Goal: Contribute content

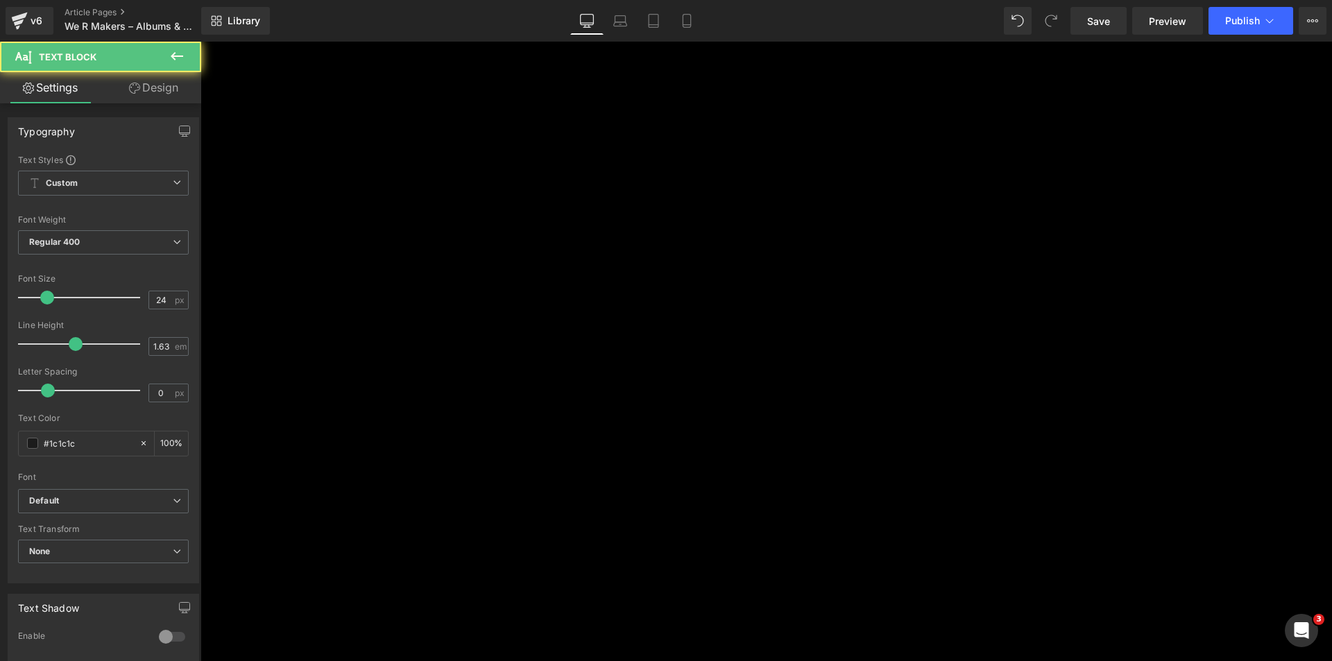
click at [699, 128] on p "Discover how effortless and precise hole punching can be with the Crop-A-Dile." at bounding box center [617, 123] width 833 height 27
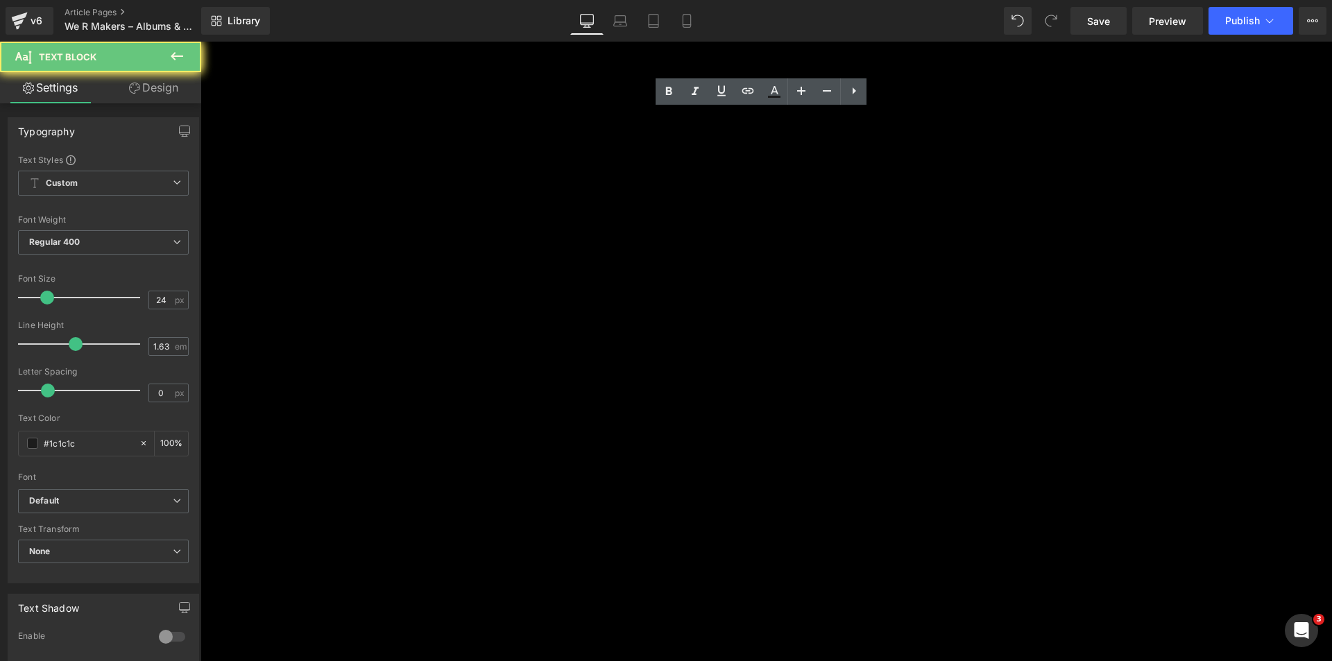
click at [699, 129] on p "Discover how effortless and precise hole punching can be with the Crop-A-Dile." at bounding box center [617, 123] width 833 height 27
copy p "Discover how effortless and precise hole punching can be with the Crop-A-Dile."
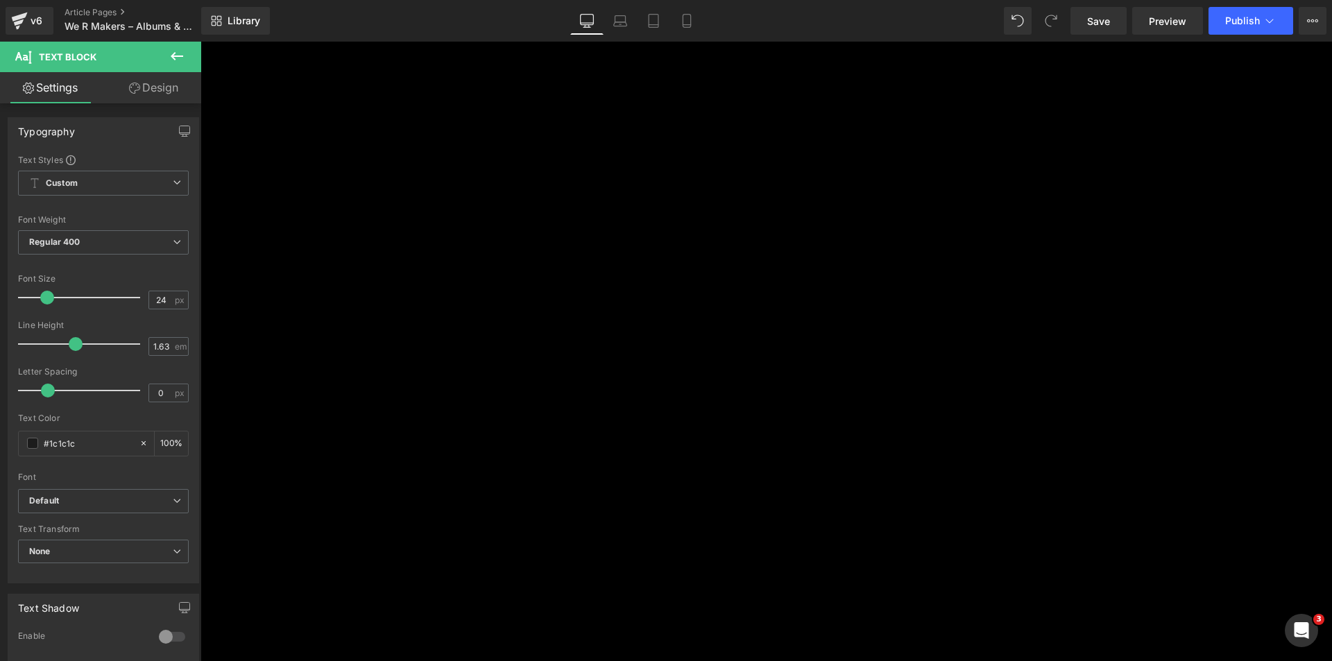
scroll to position [555, 0]
click at [491, 135] on p "Cherish every memory with an album designed to protect and showcase your story." at bounding box center [617, 144] width 833 height 18
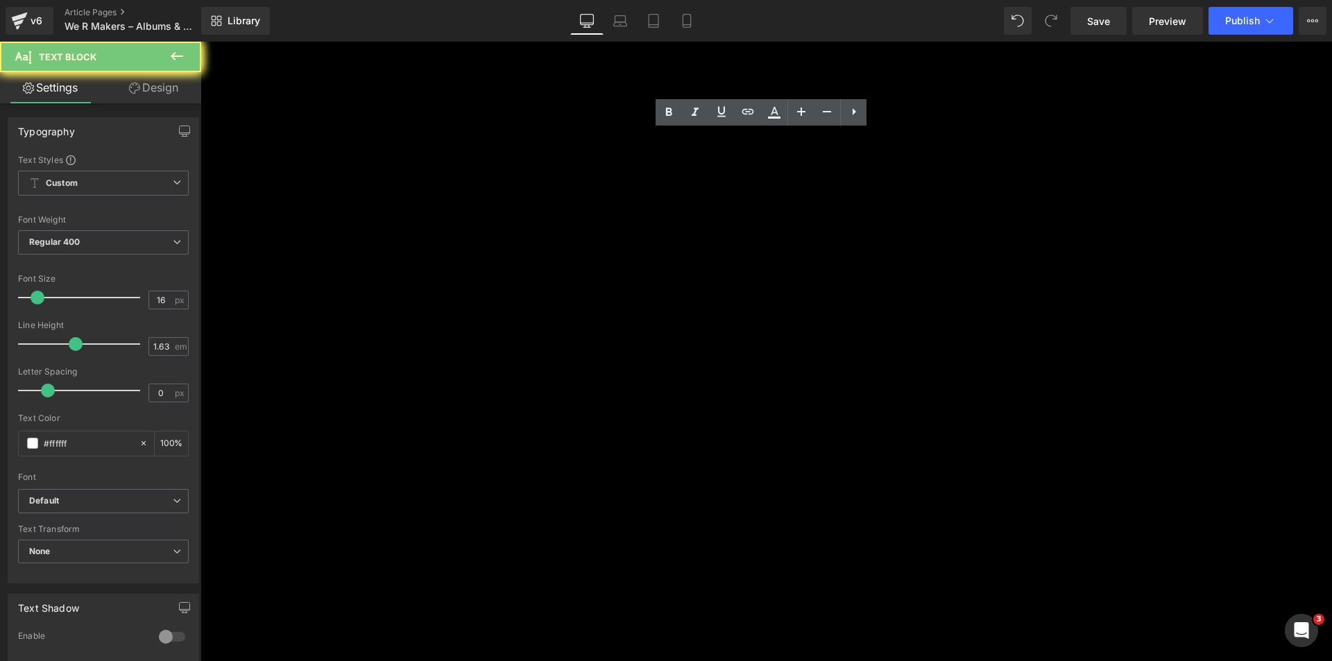
click at [491, 135] on p "Cherish every memory with an album designed to protect and showcase your story." at bounding box center [617, 144] width 833 height 18
copy p "Cherish every memory with an album designed to protect and showcase your story."
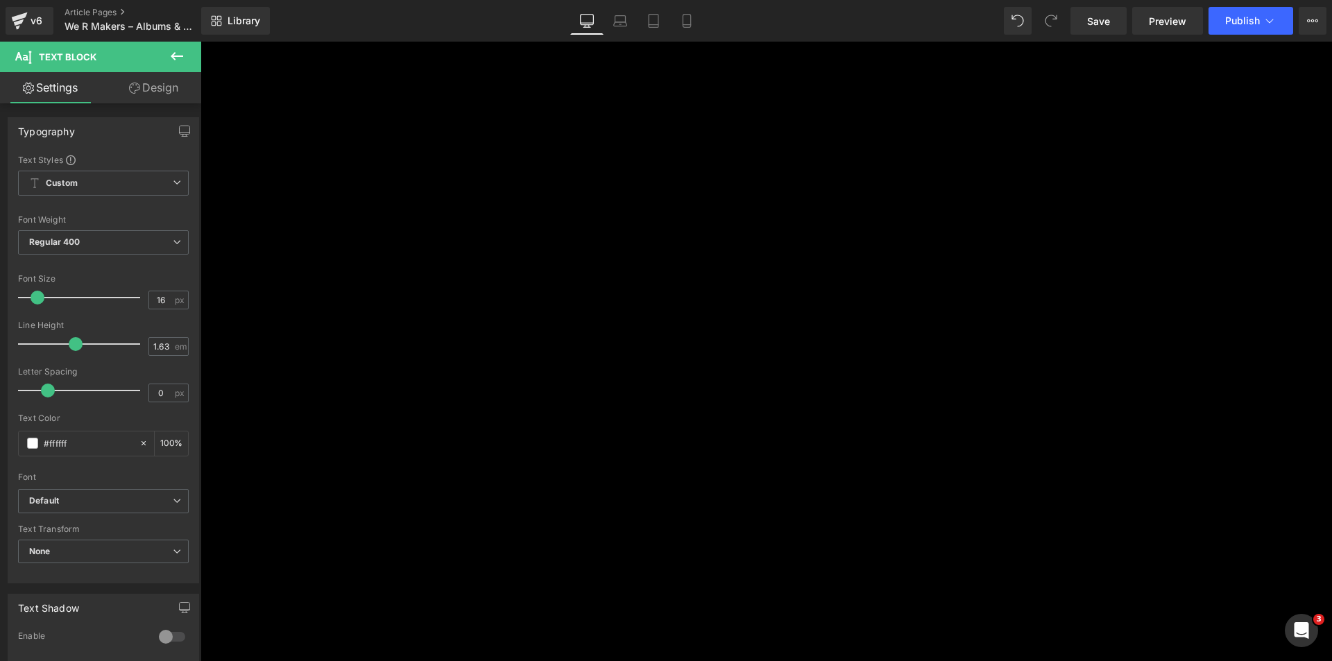
scroll to position [1735, 0]
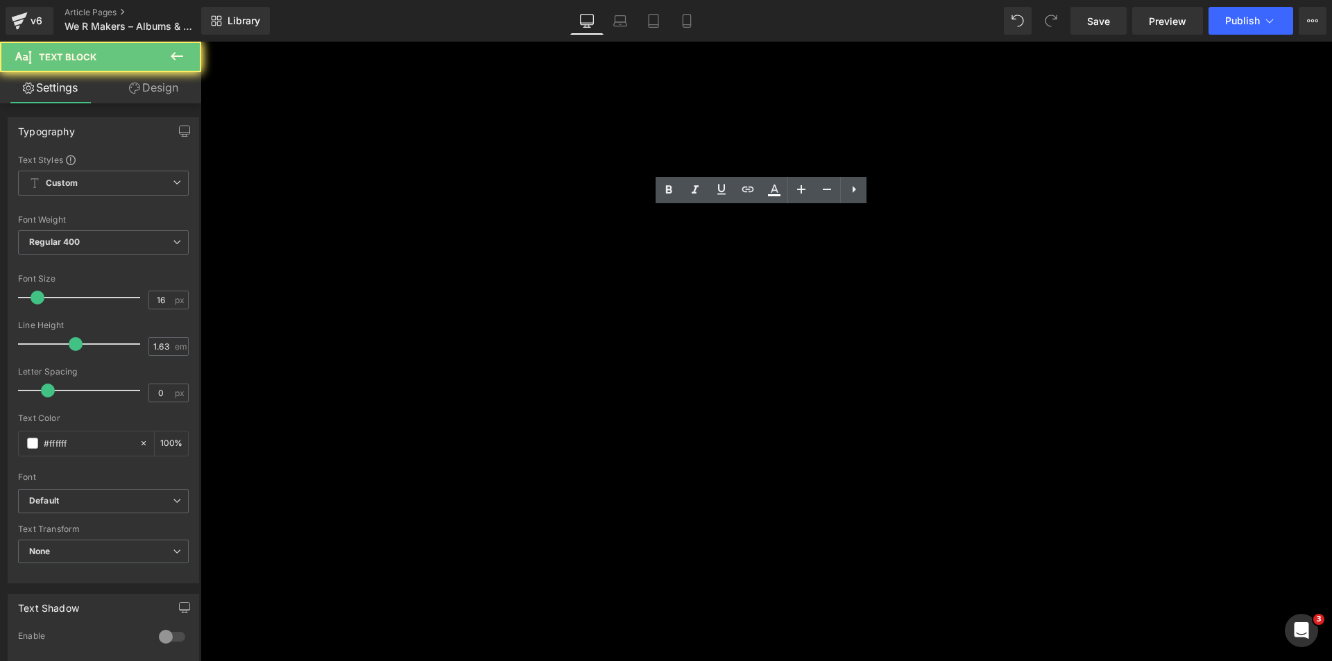
copy p "Reliable protection for photos, scrapbooks, and documents alike."
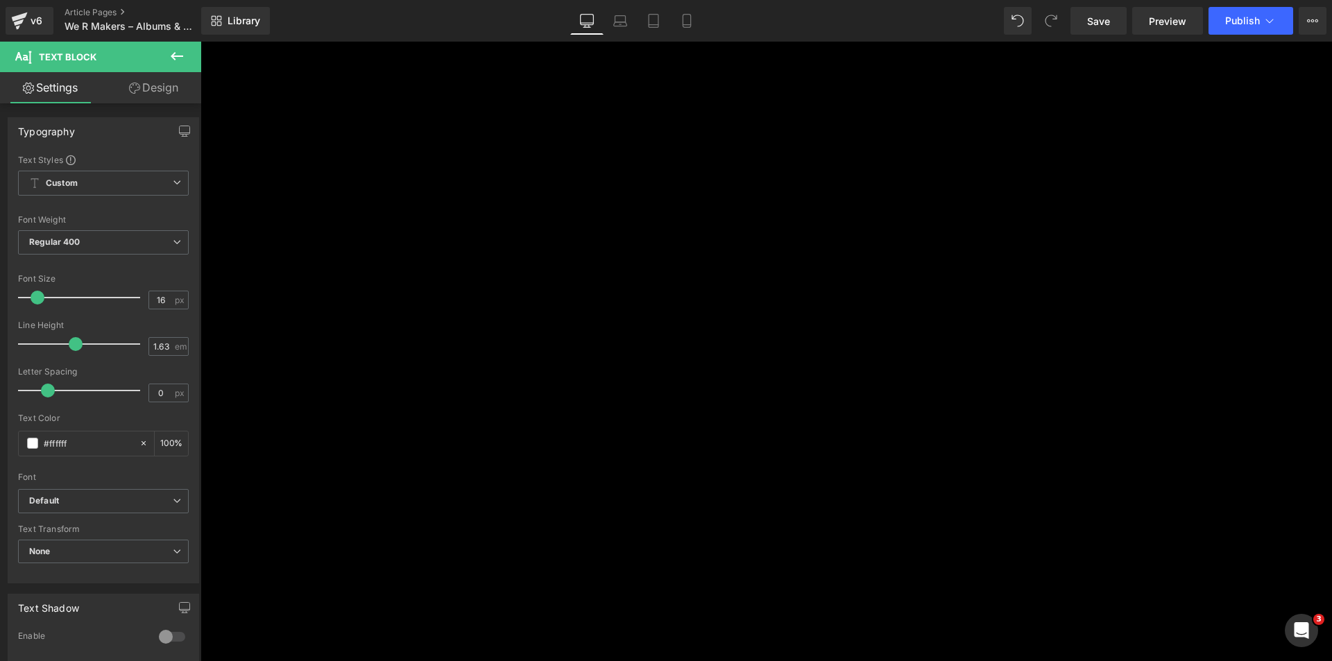
scroll to position [2776, 0]
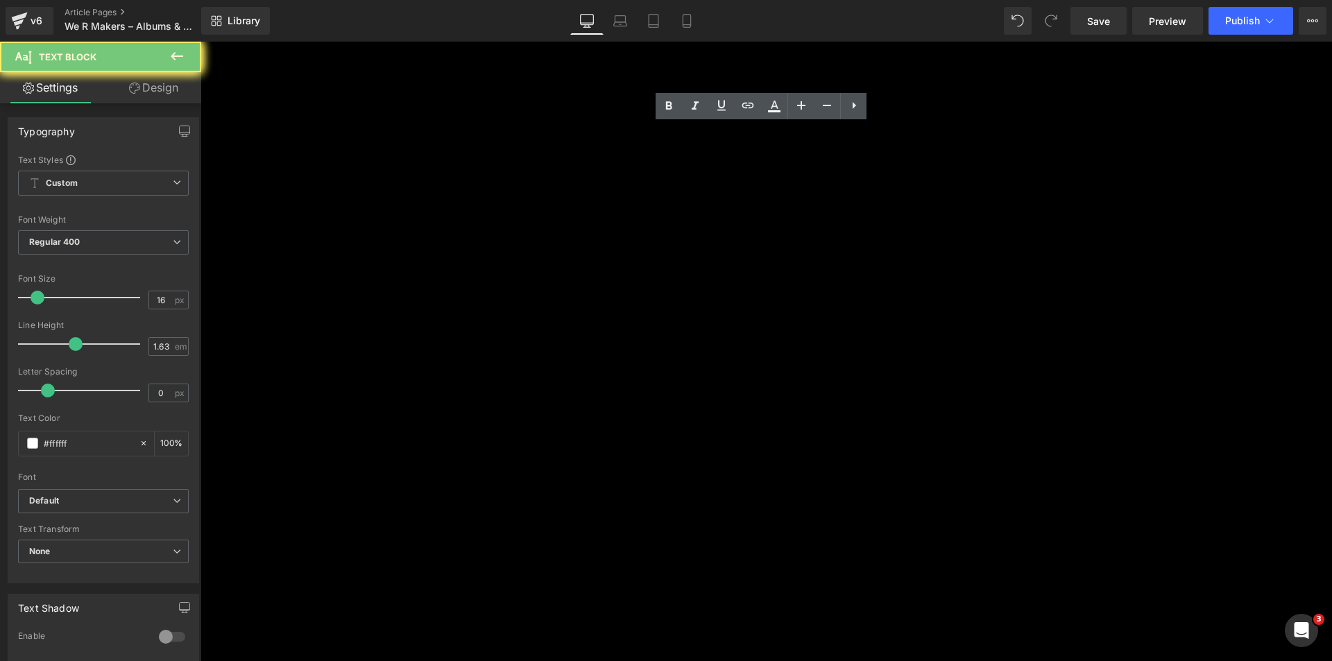
copy p "One pack, endless possibilities. Cards, crafts, and creative projects made easy."
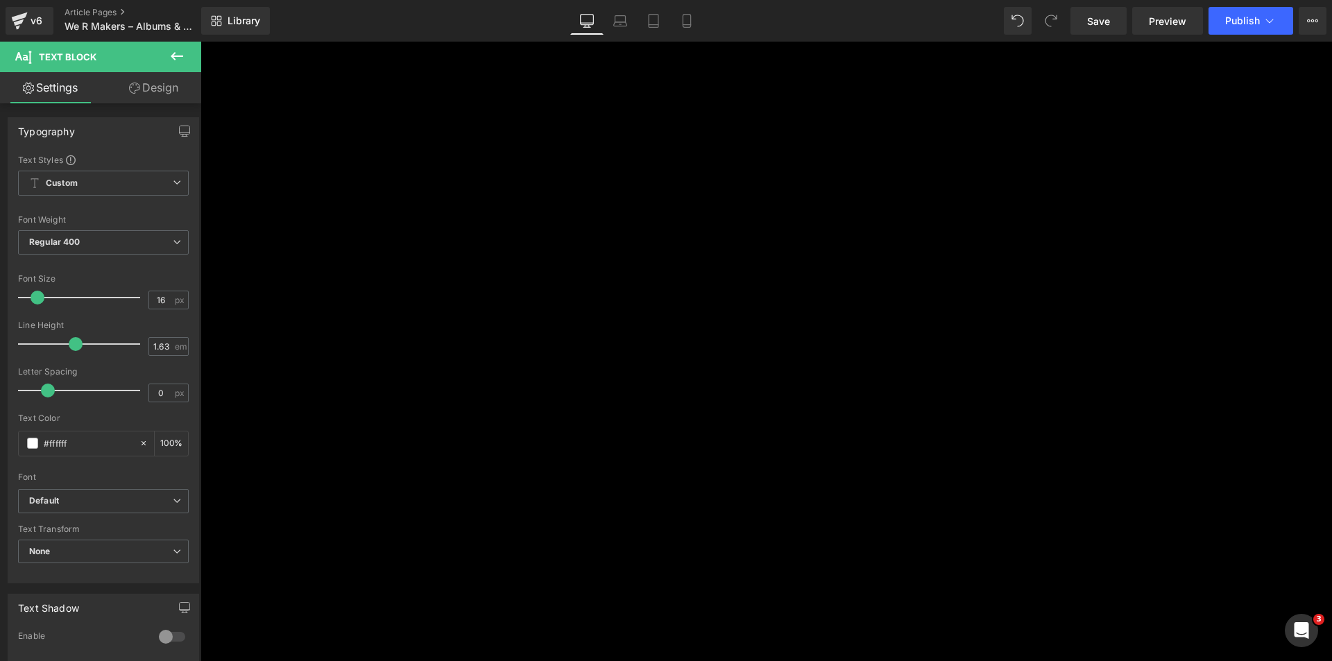
scroll to position [278, 0]
click at [596, 323] on p "Discover how effortless and precise hole punching can be with the Crop-A-Dile." at bounding box center [617, 332] width 833 height 27
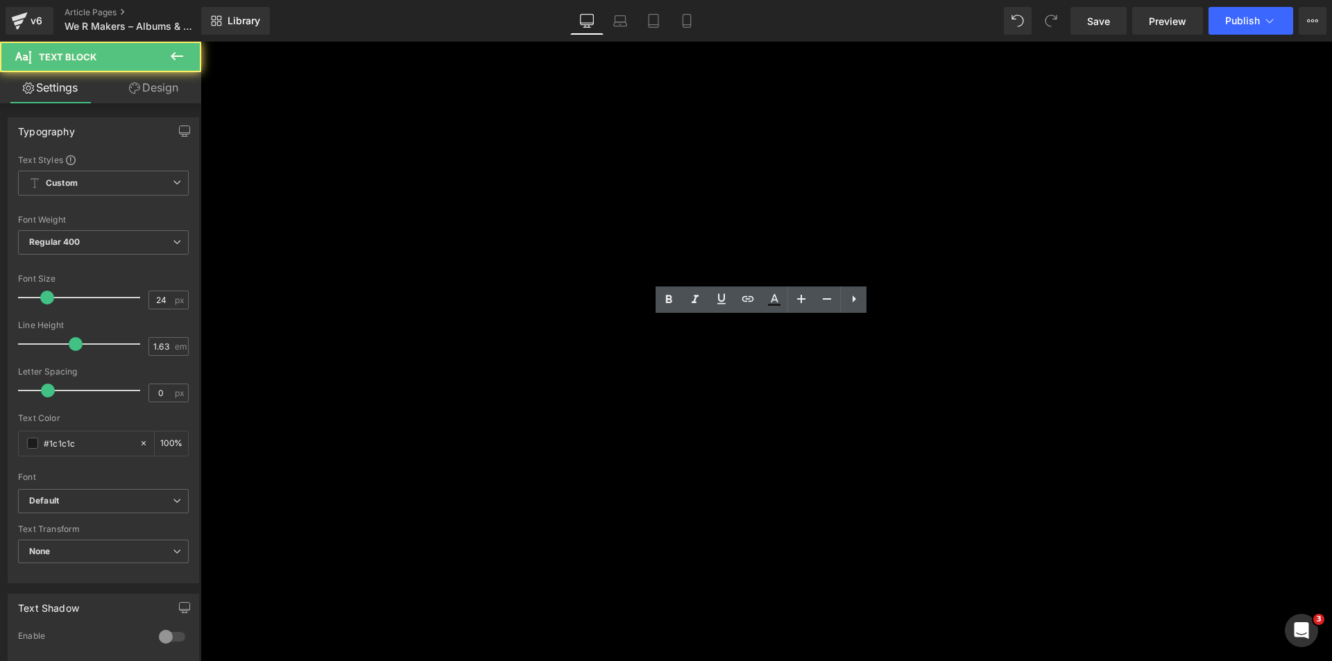
click at [596, 323] on p "Discover how effortless and precise hole punching can be with the Crop-A-Dile." at bounding box center [617, 332] width 833 height 27
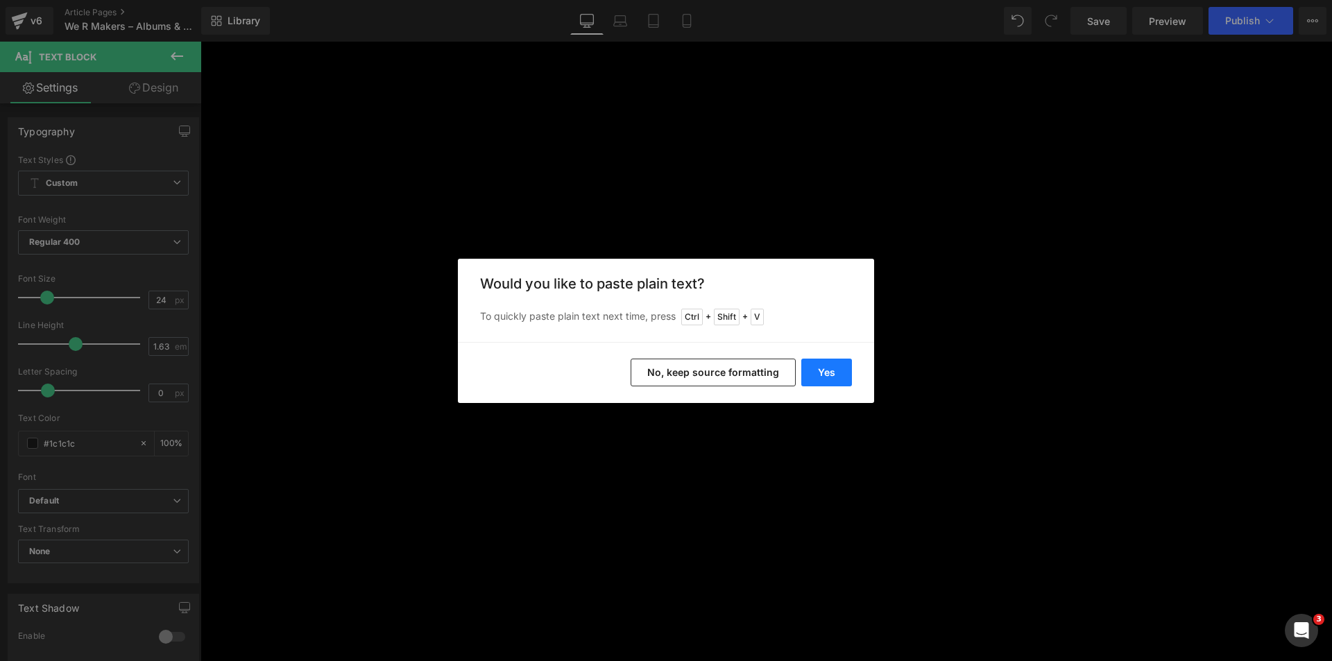
click at [824, 363] on button "Yes" at bounding box center [826, 373] width 51 height 28
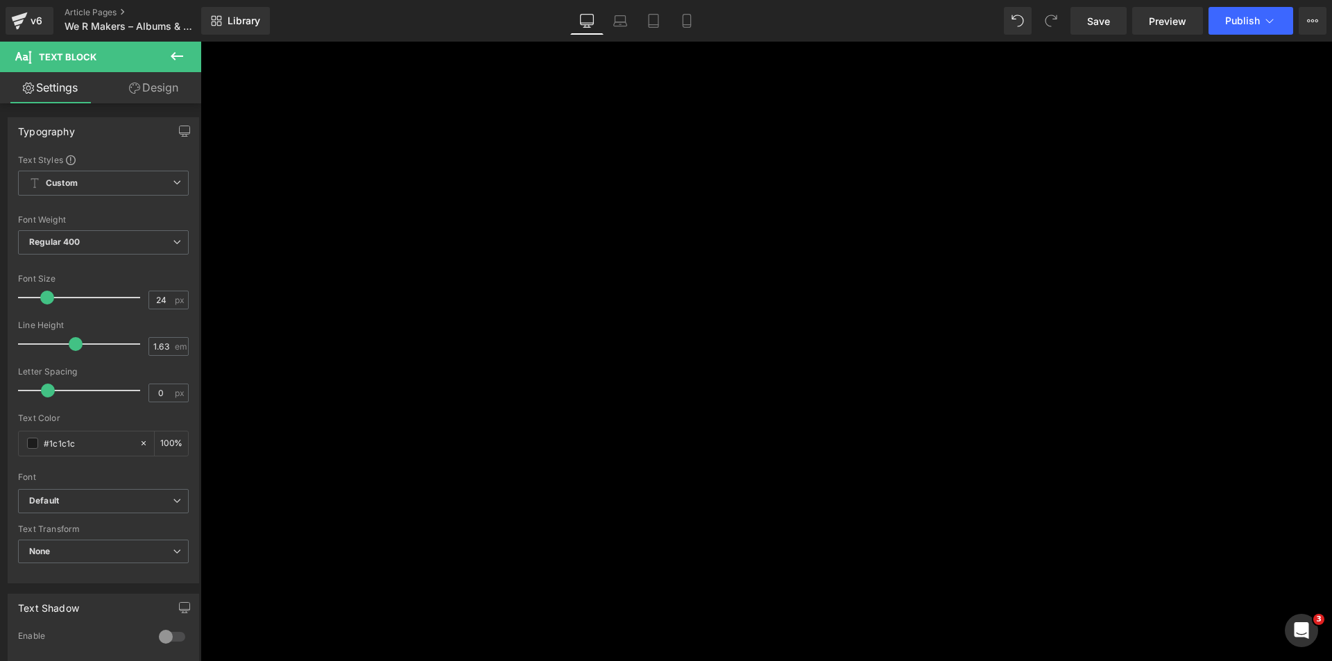
click at [628, 338] on p "Cherish every memory with our photo albums, page protectors, and cardstock, des…" at bounding box center [617, 346] width 833 height 54
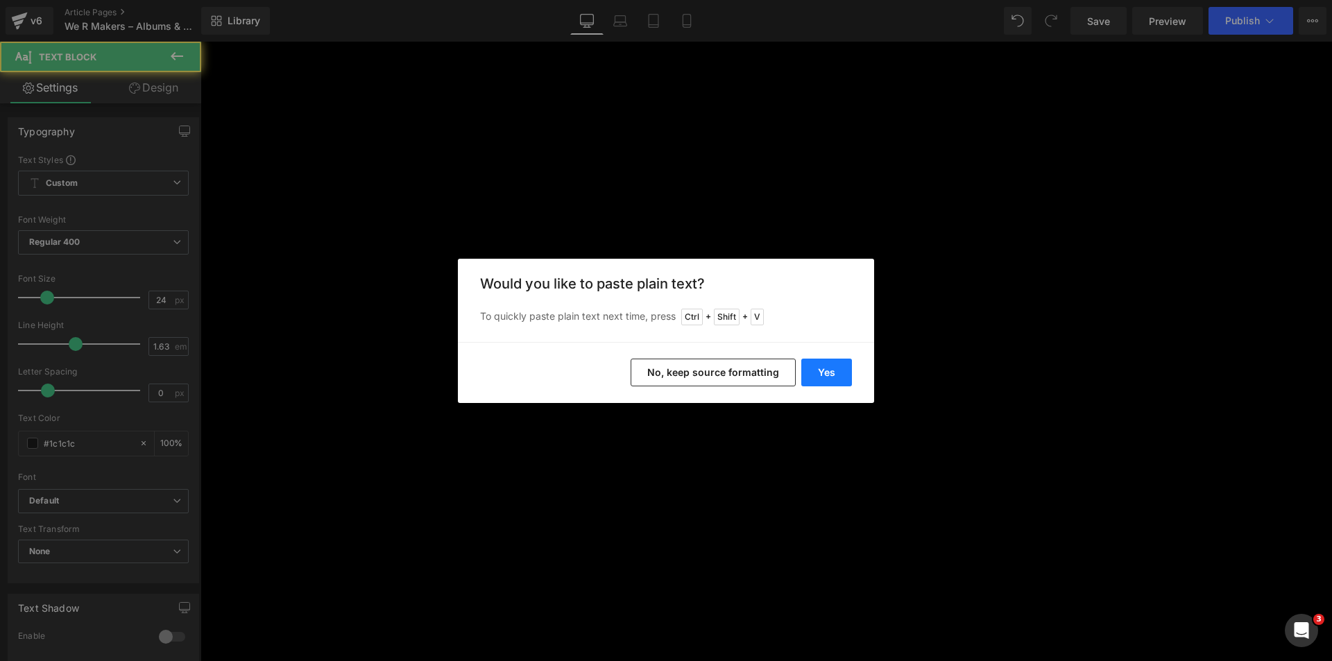
click at [834, 369] on button "Yes" at bounding box center [826, 373] width 51 height 28
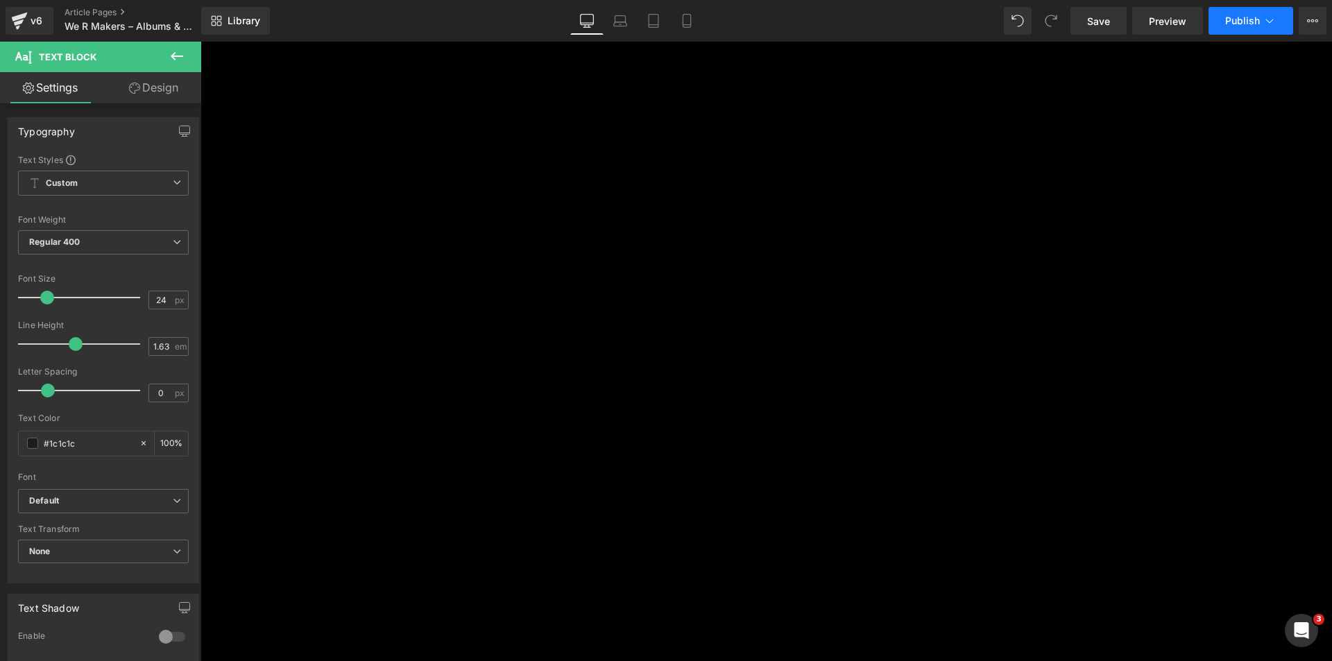
click at [1259, 15] on button "Publish" at bounding box center [1251, 21] width 85 height 28
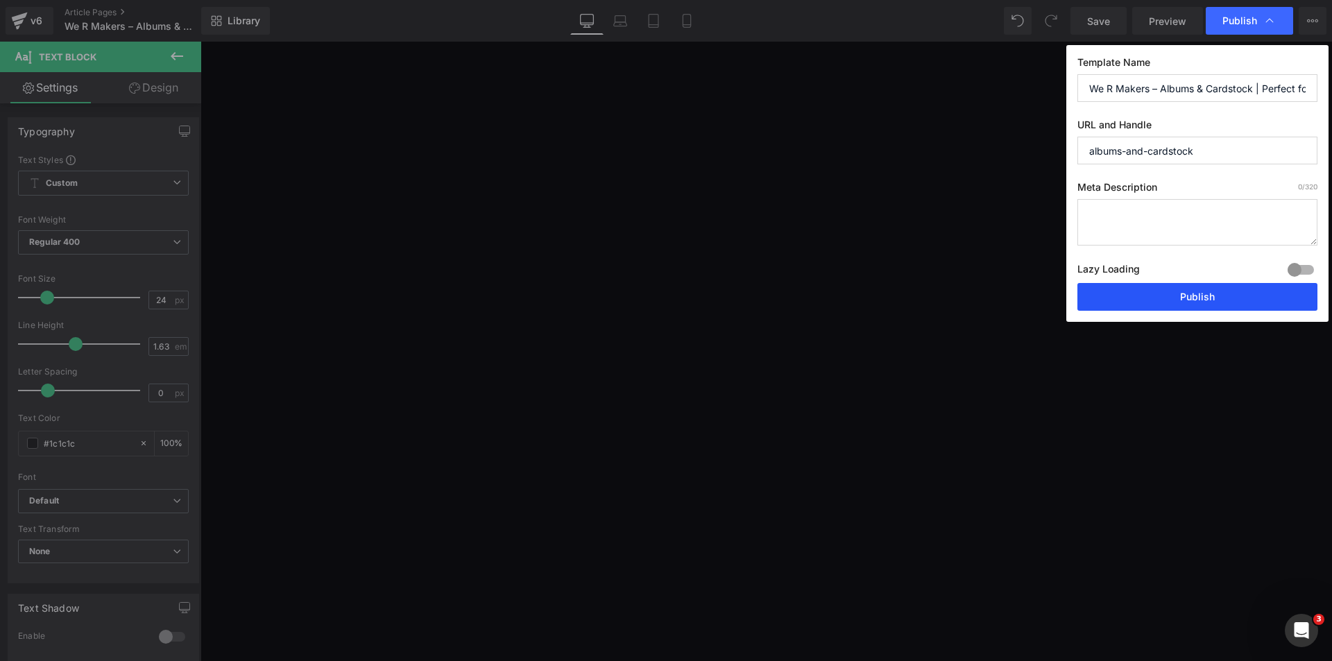
click at [1201, 289] on button "Publish" at bounding box center [1198, 297] width 240 height 28
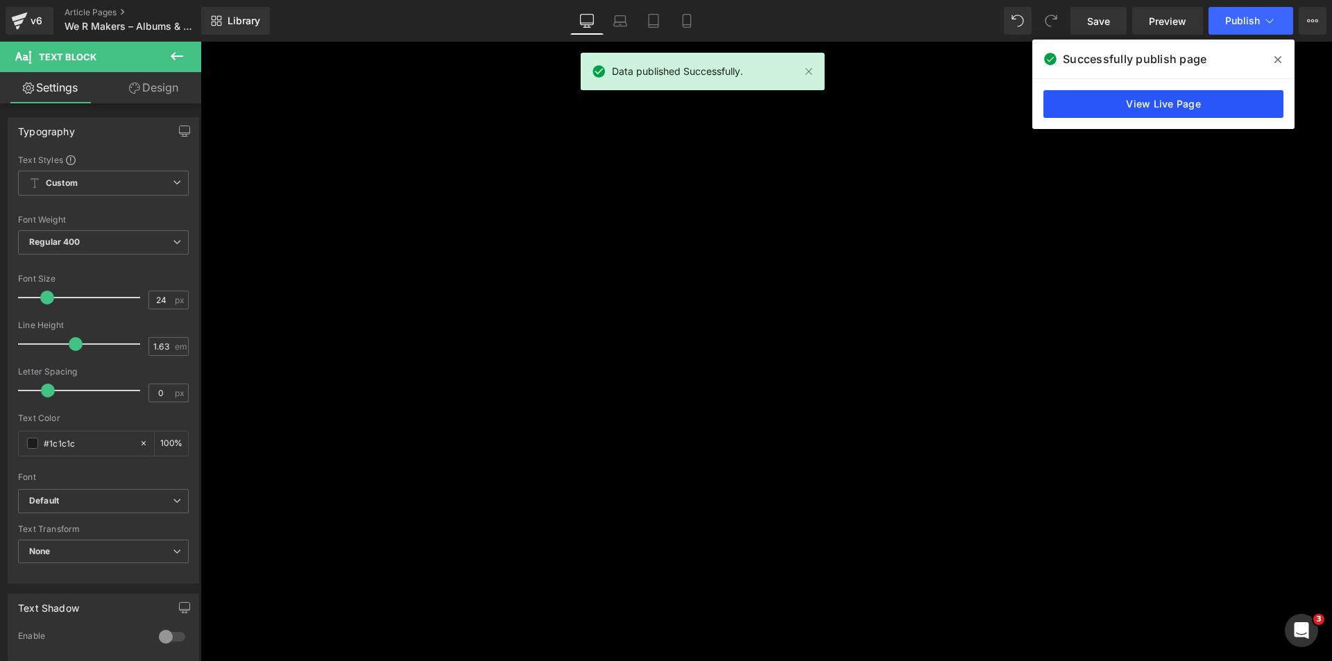
click at [1223, 101] on link "View Live Page" at bounding box center [1164, 104] width 240 height 28
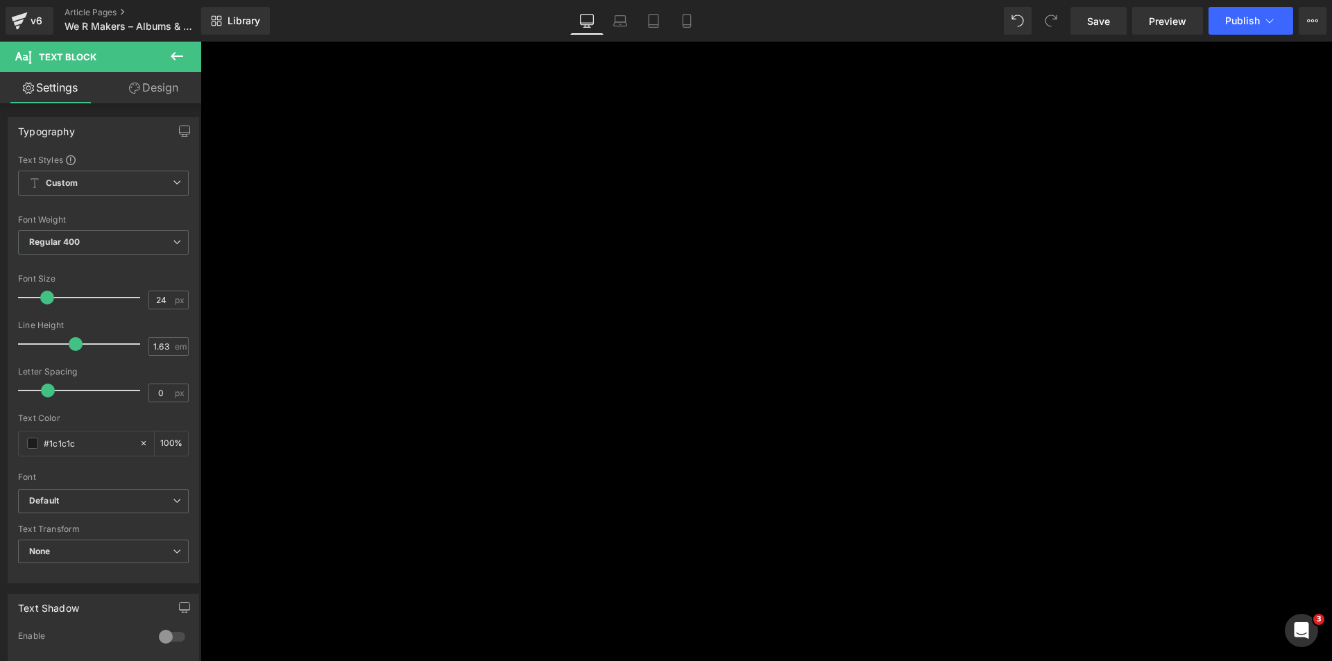
scroll to position [3539, 0]
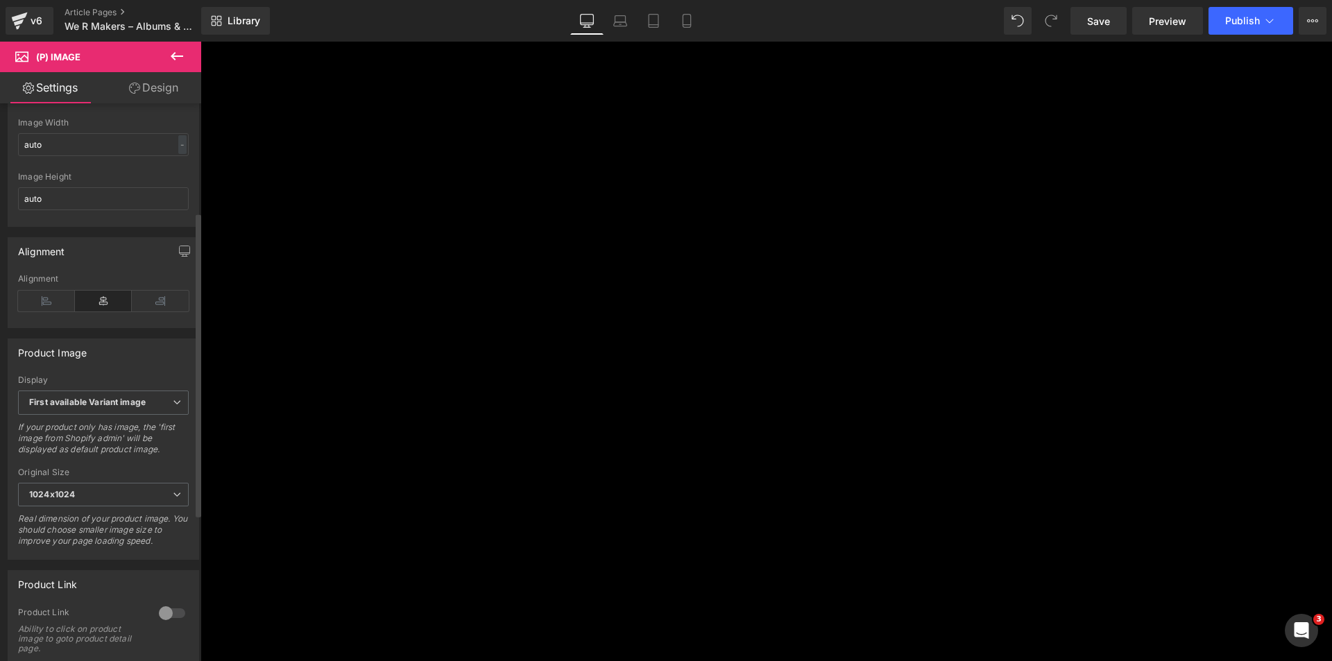
scroll to position [278, 0]
click at [90, 400] on b "First available Variant image" at bounding box center [87, 395] width 117 height 10
click at [87, 378] on div "Display" at bounding box center [103, 373] width 171 height 10
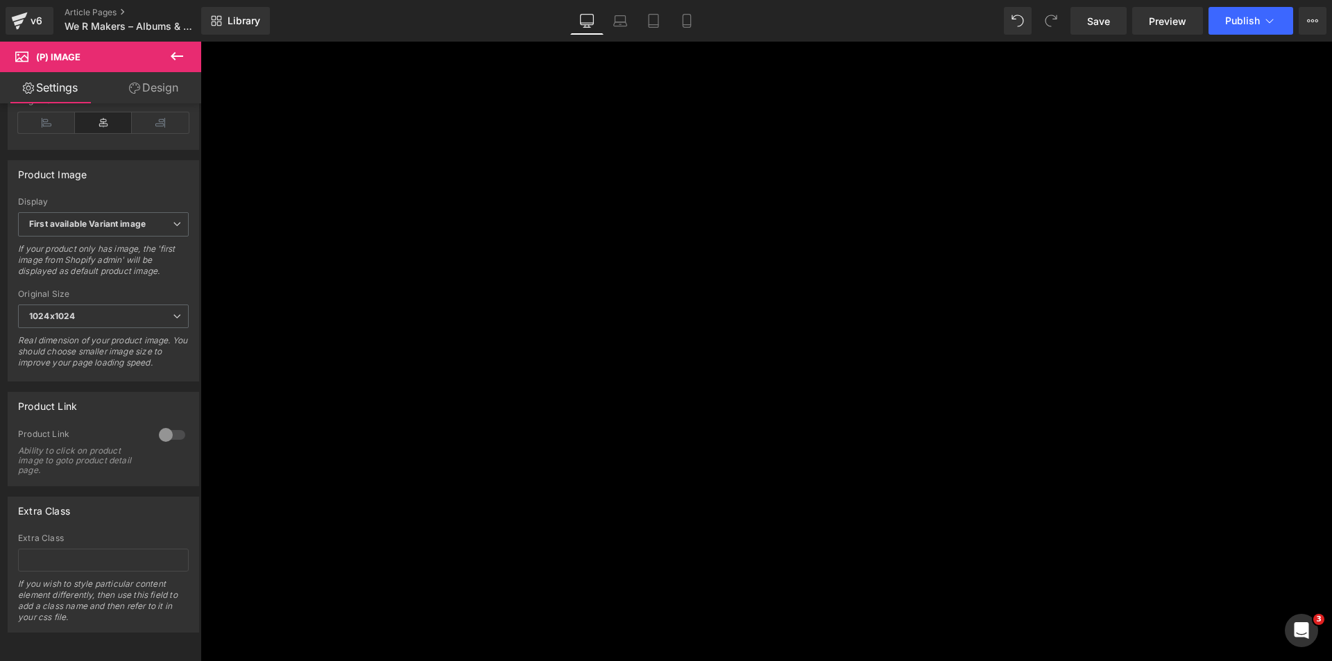
scroll to position [3261, 0]
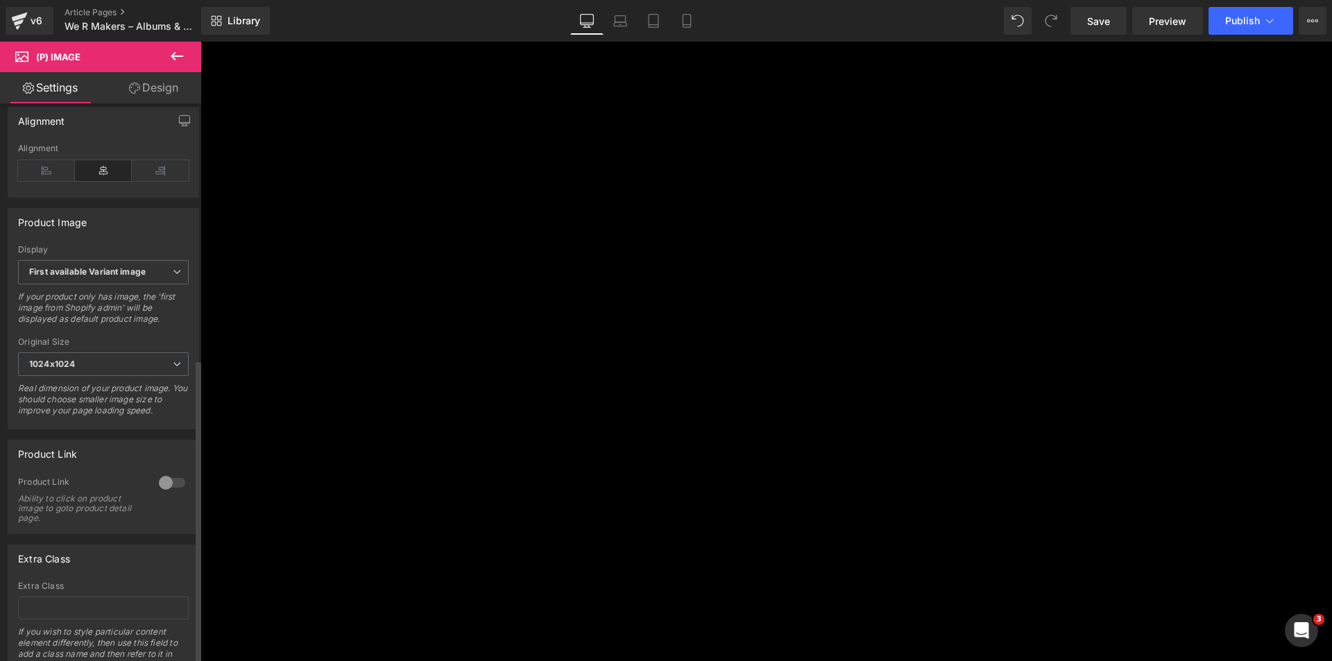
scroll to position [469, 0]
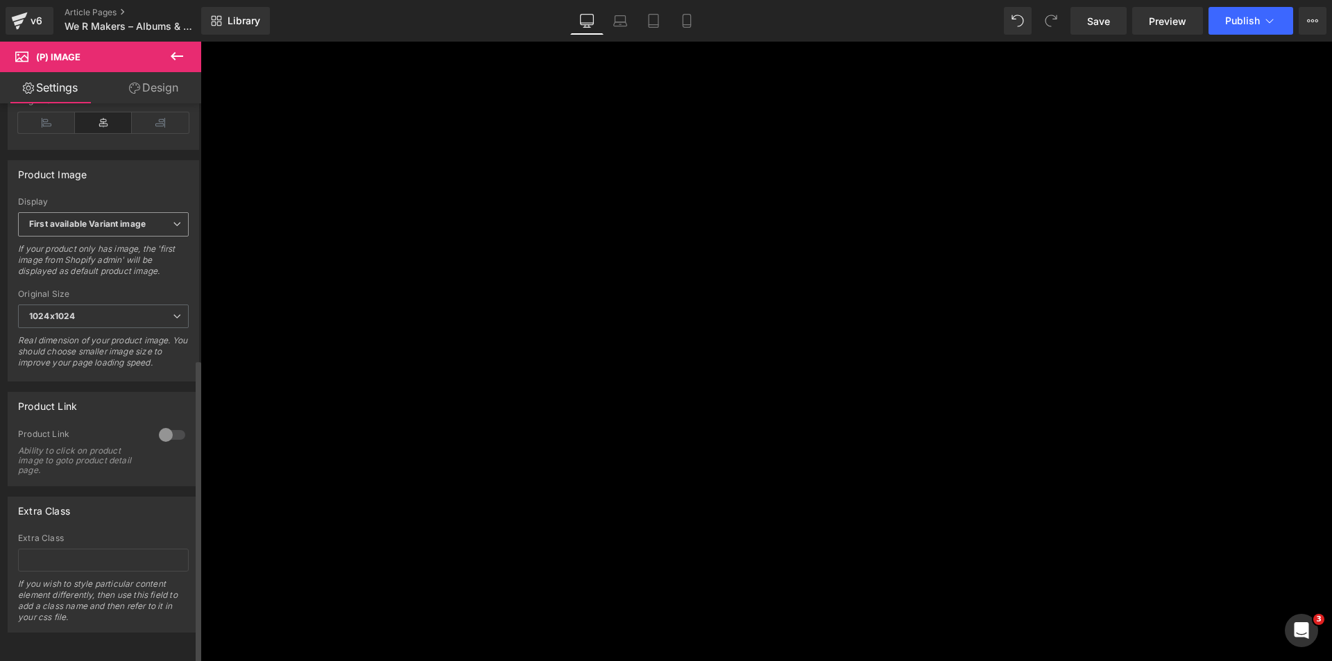
click at [124, 219] on b "First available Variant image" at bounding box center [87, 224] width 117 height 10
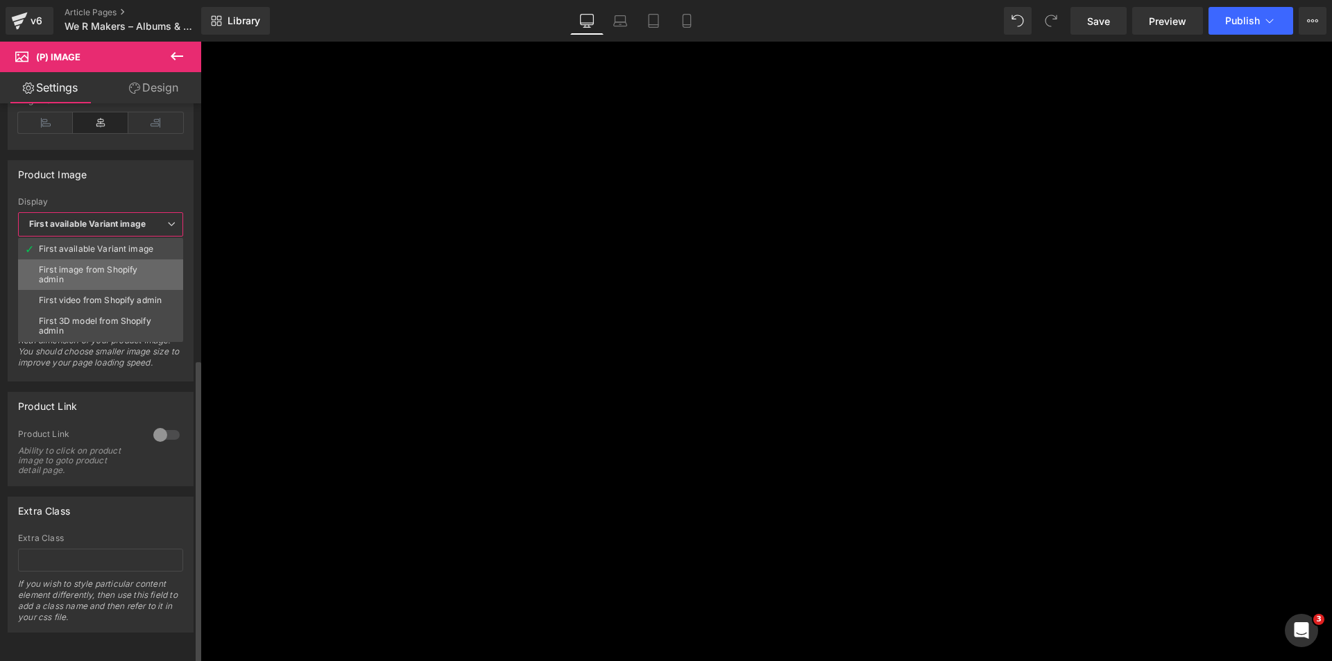
click at [122, 265] on div "First image from Shopify admin" at bounding box center [101, 274] width 124 height 19
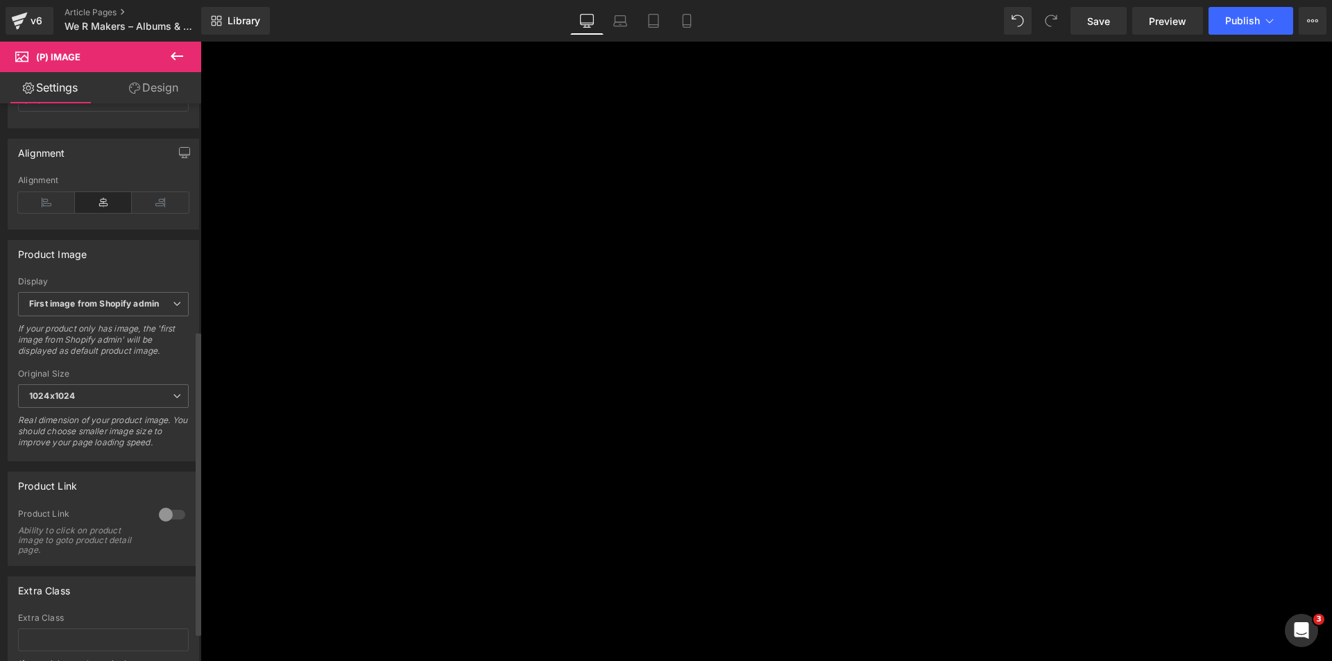
scroll to position [416, 0]
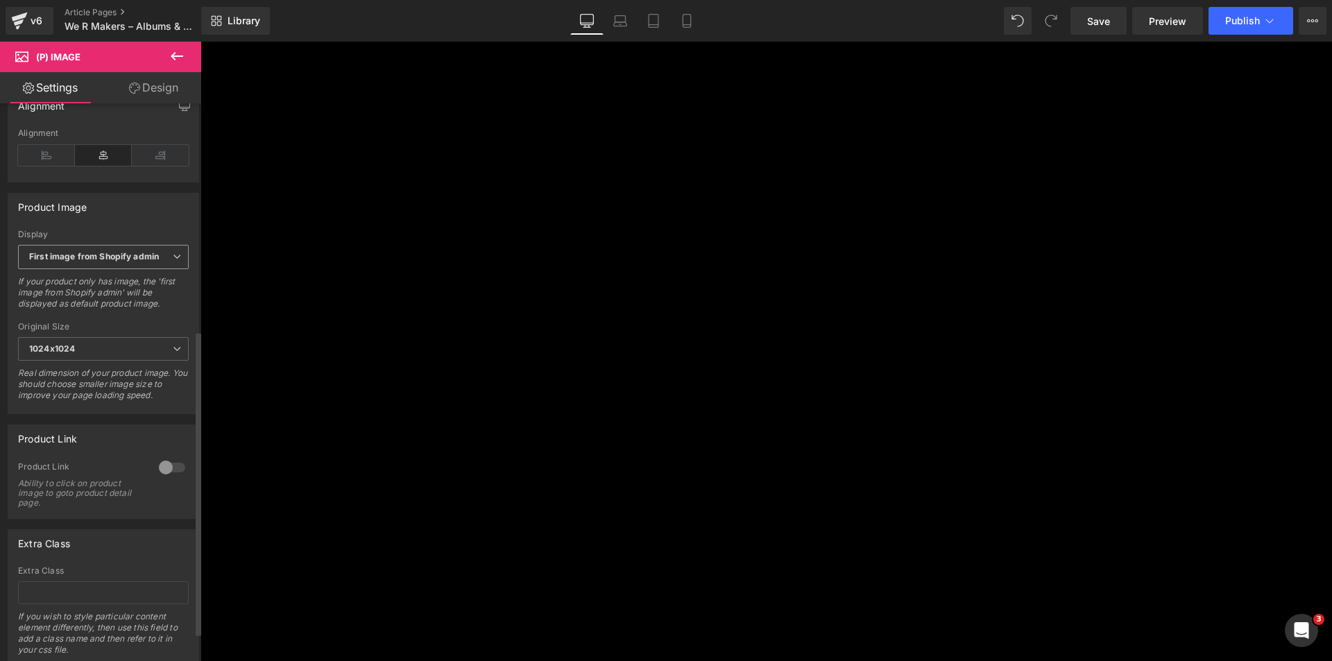
click at [110, 269] on span "First image from Shopify admin" at bounding box center [103, 257] width 171 height 24
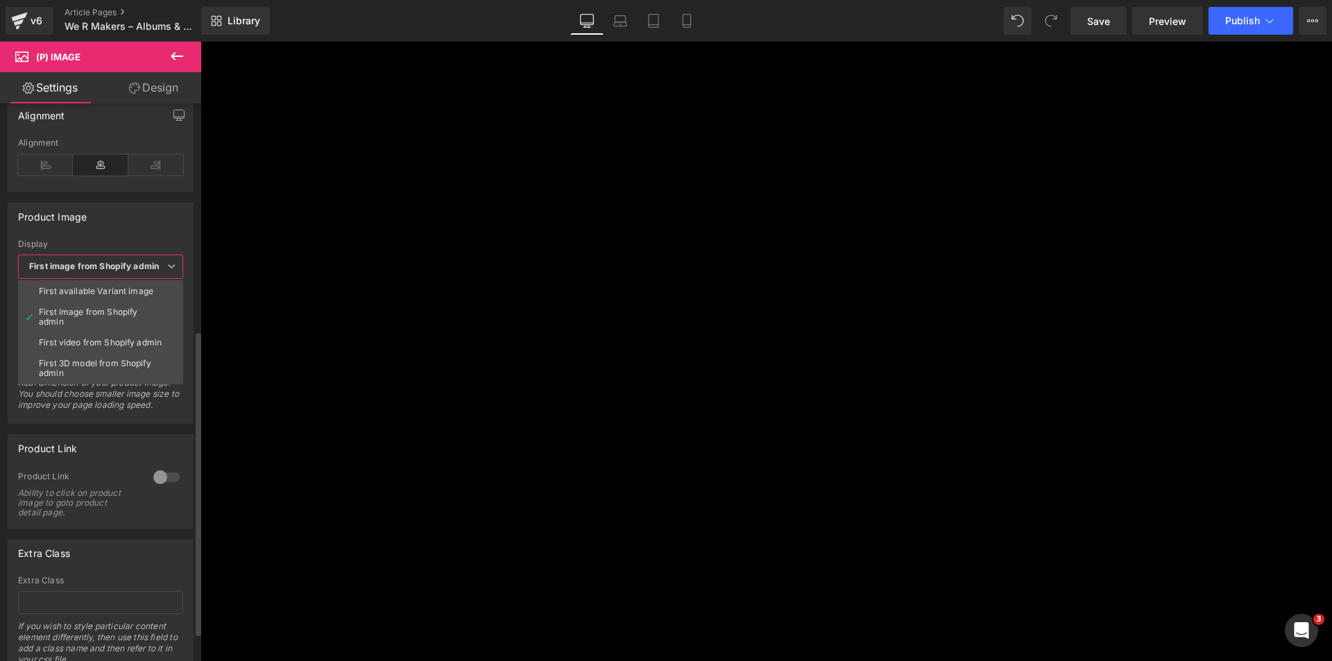
click at [110, 272] on span "First image from Shopify admin" at bounding box center [100, 267] width 165 height 24
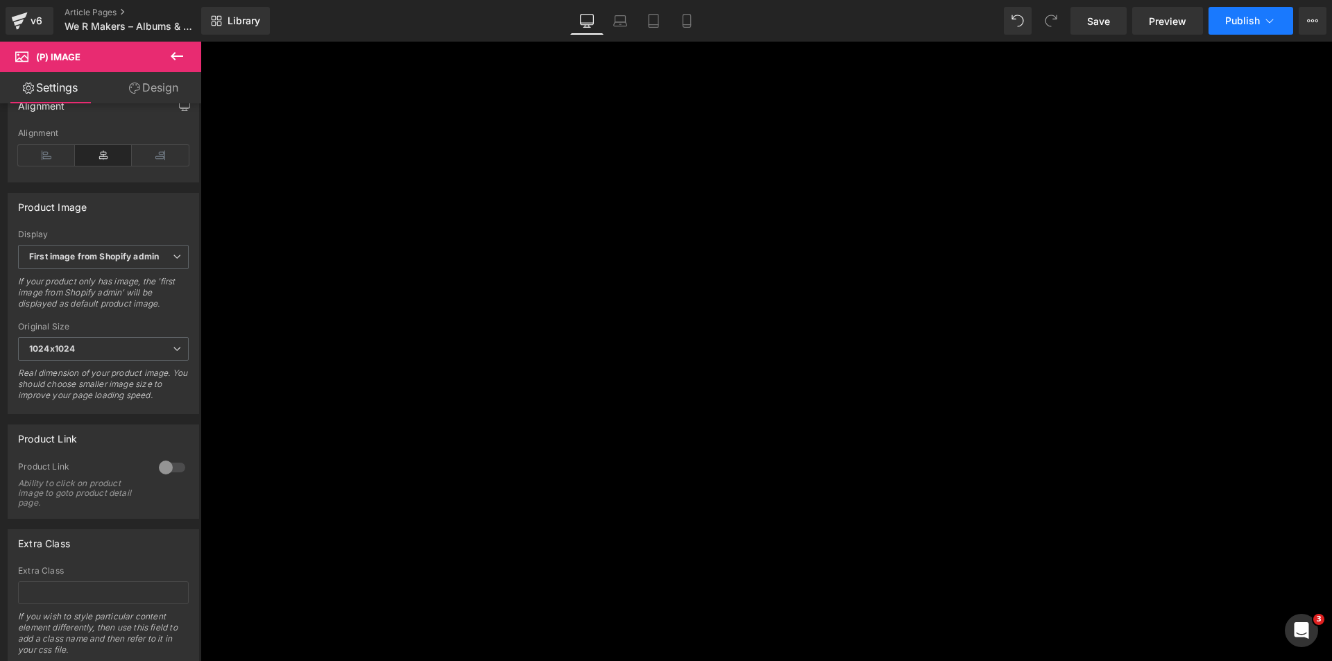
click at [1281, 24] on button "Publish" at bounding box center [1251, 21] width 85 height 28
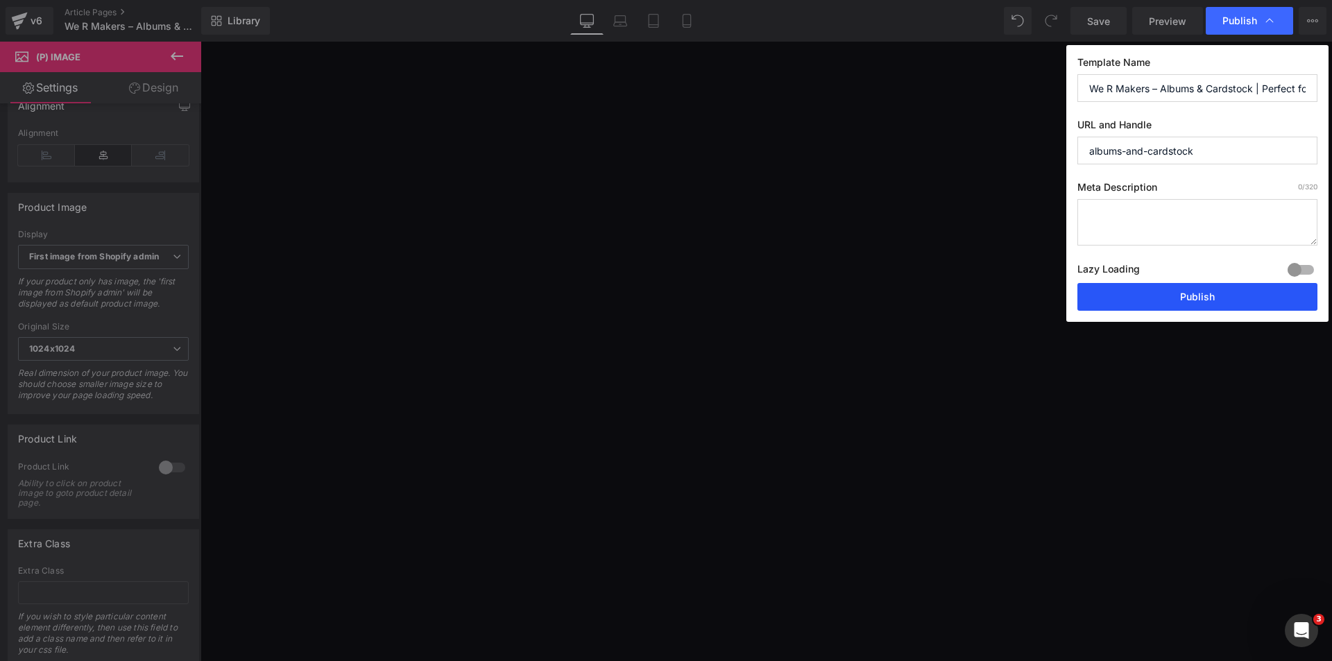
click at [1239, 290] on button "Publish" at bounding box center [1198, 297] width 240 height 28
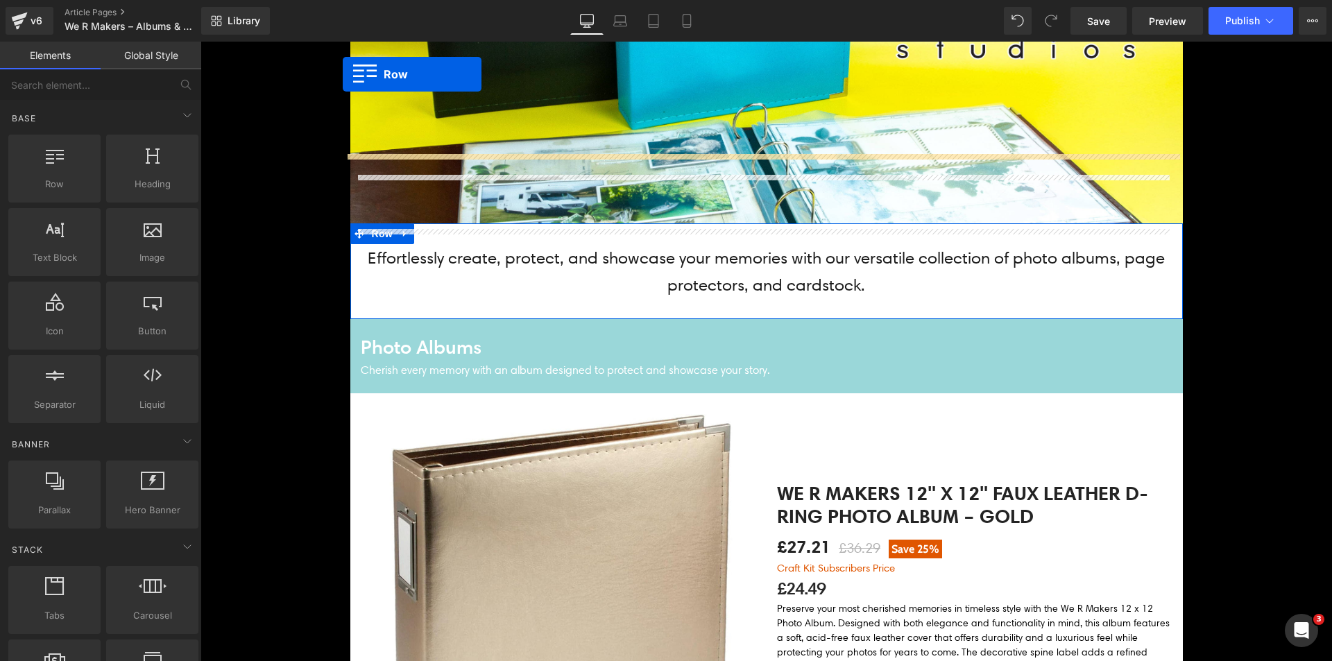
scroll to position [338, 0]
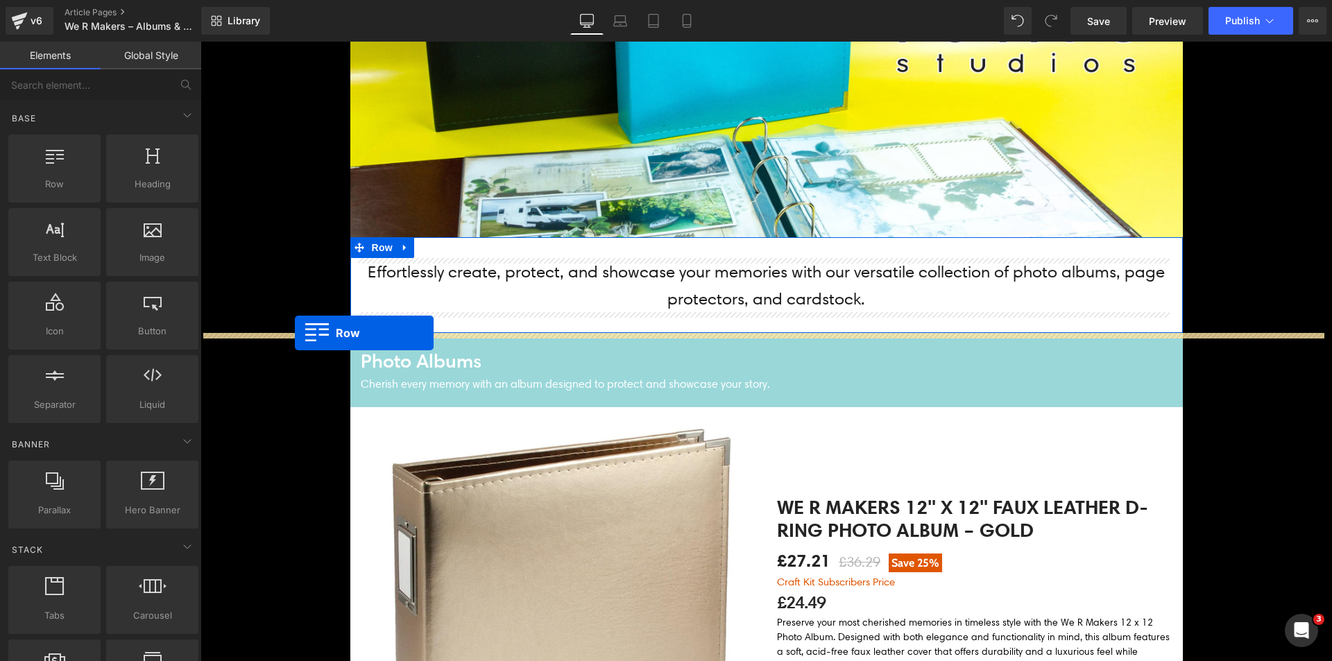
drag, startPoint x: 359, startPoint y: 202, endPoint x: 295, endPoint y: 333, distance: 145.9
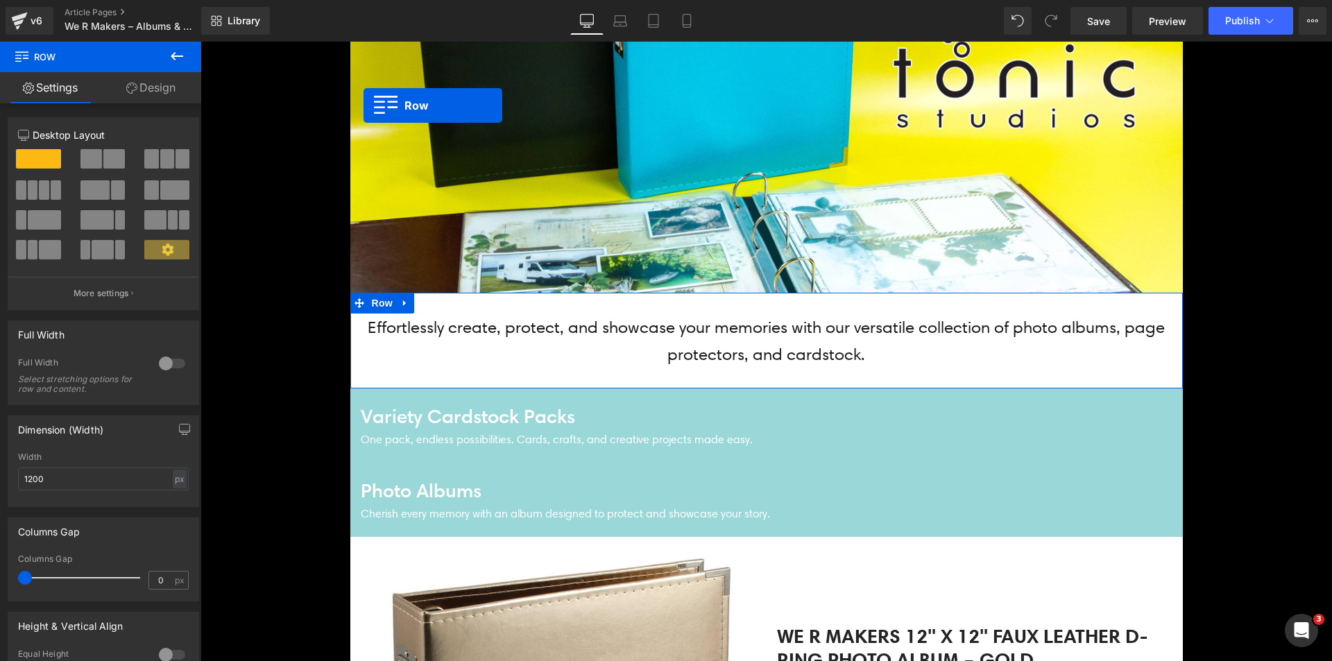
scroll to position [269, 0]
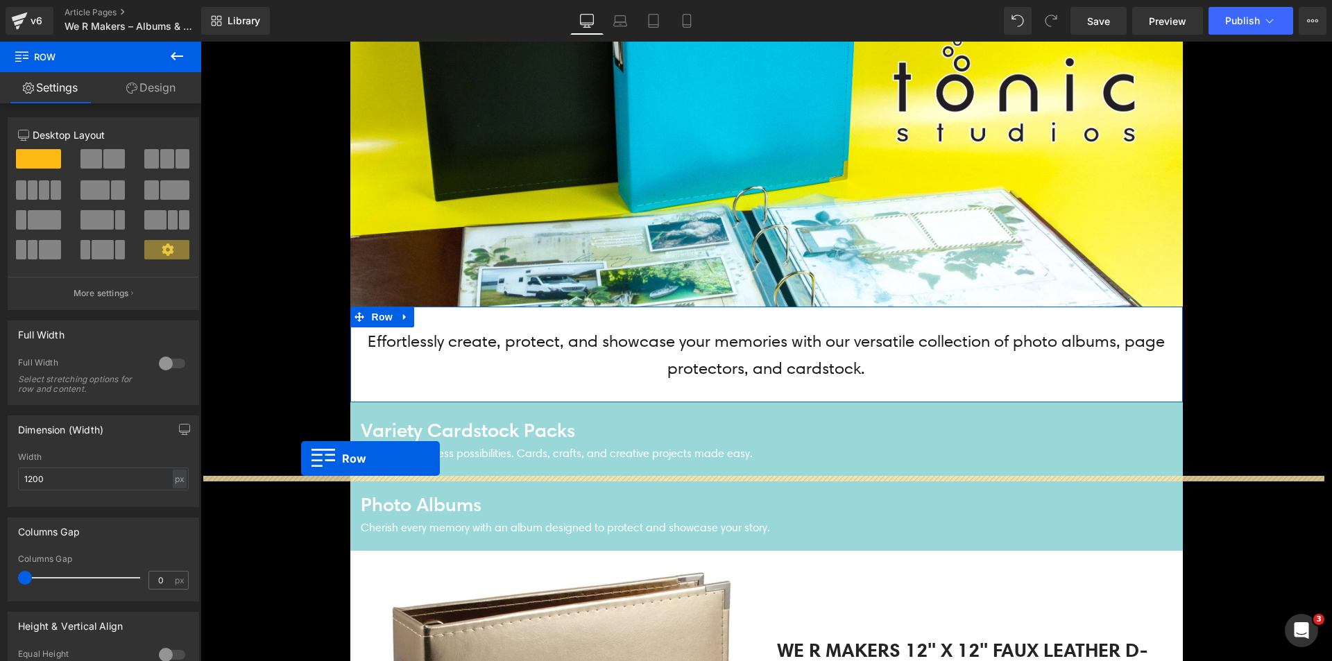
drag, startPoint x: 366, startPoint y: 210, endPoint x: 301, endPoint y: 459, distance: 256.7
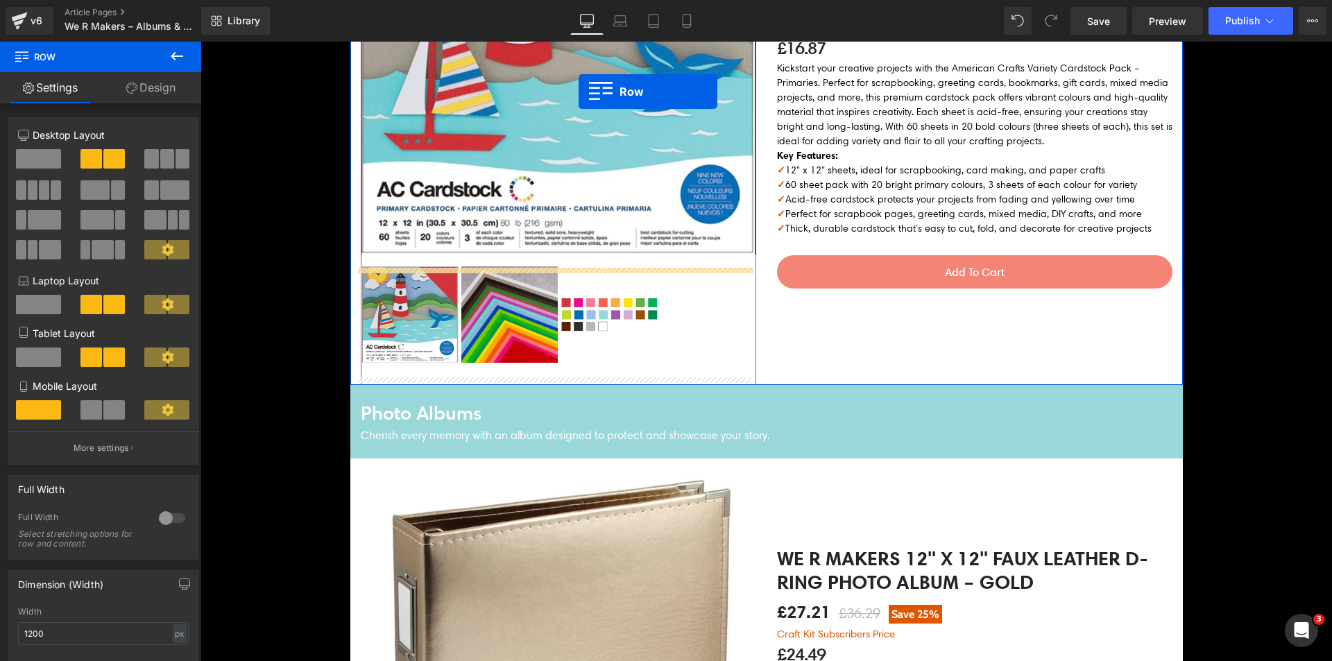
scroll to position [879, 0]
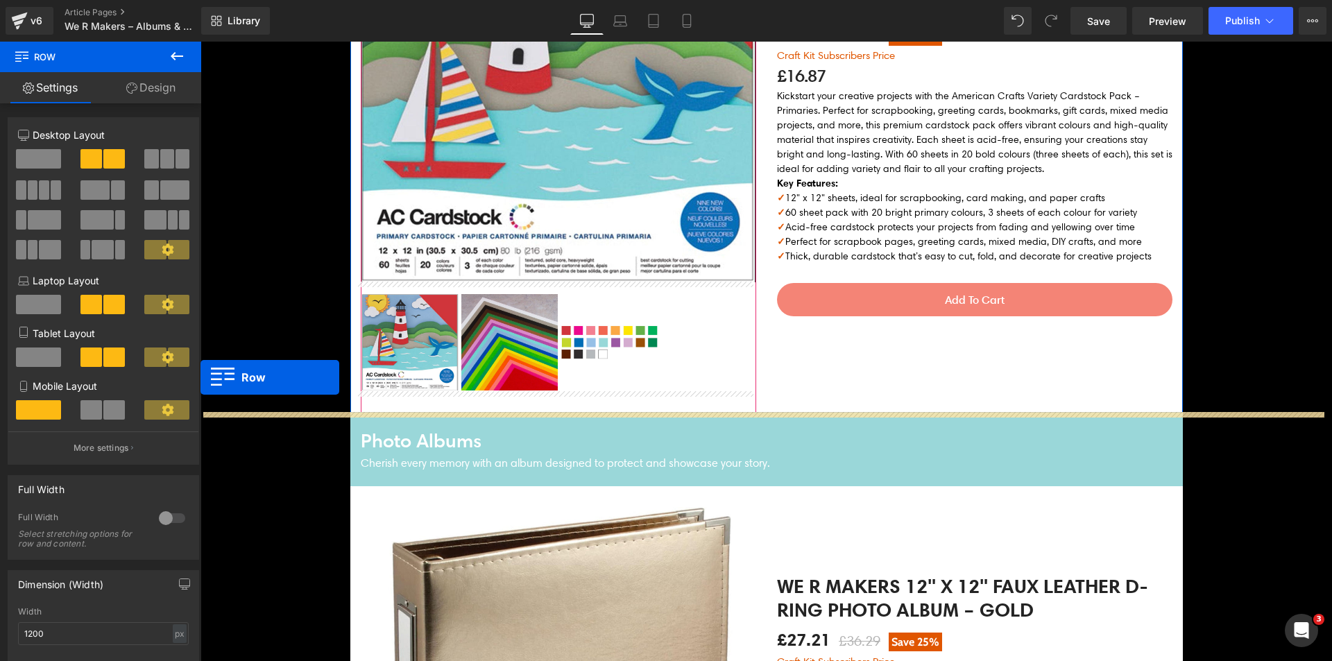
drag, startPoint x: 381, startPoint y: 196, endPoint x: 121, endPoint y: 428, distance: 348.9
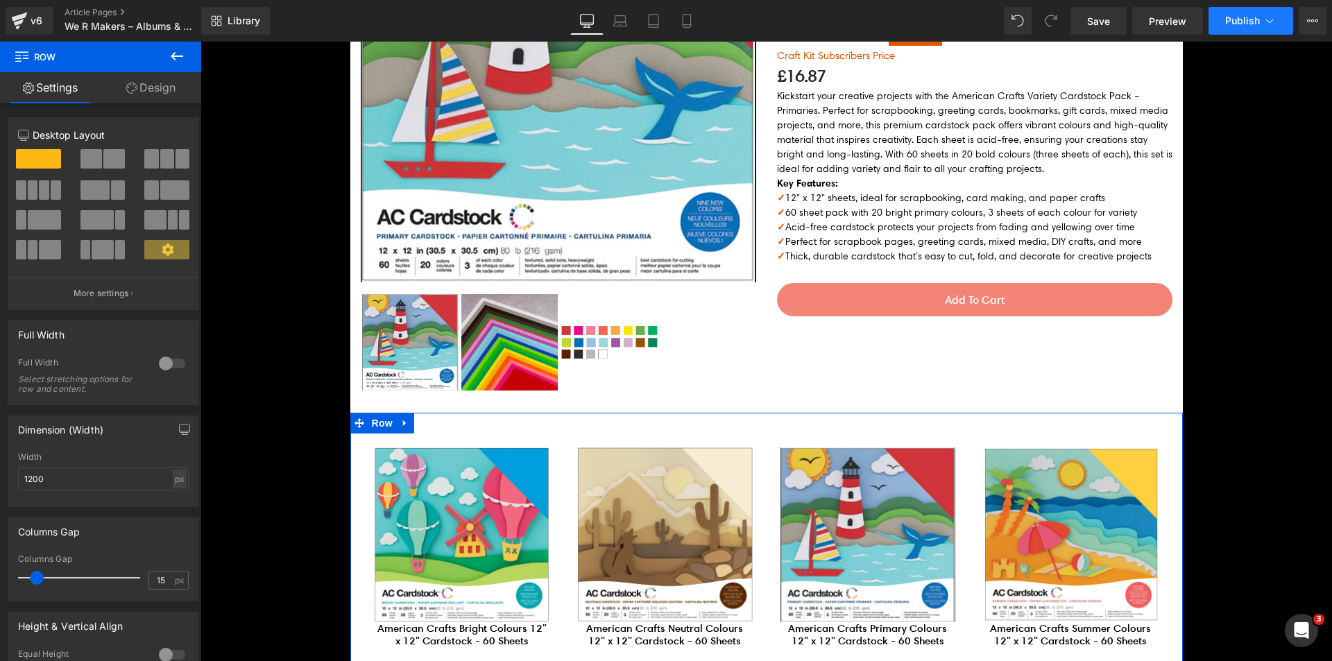
click at [1245, 9] on button "Publish" at bounding box center [1251, 21] width 85 height 28
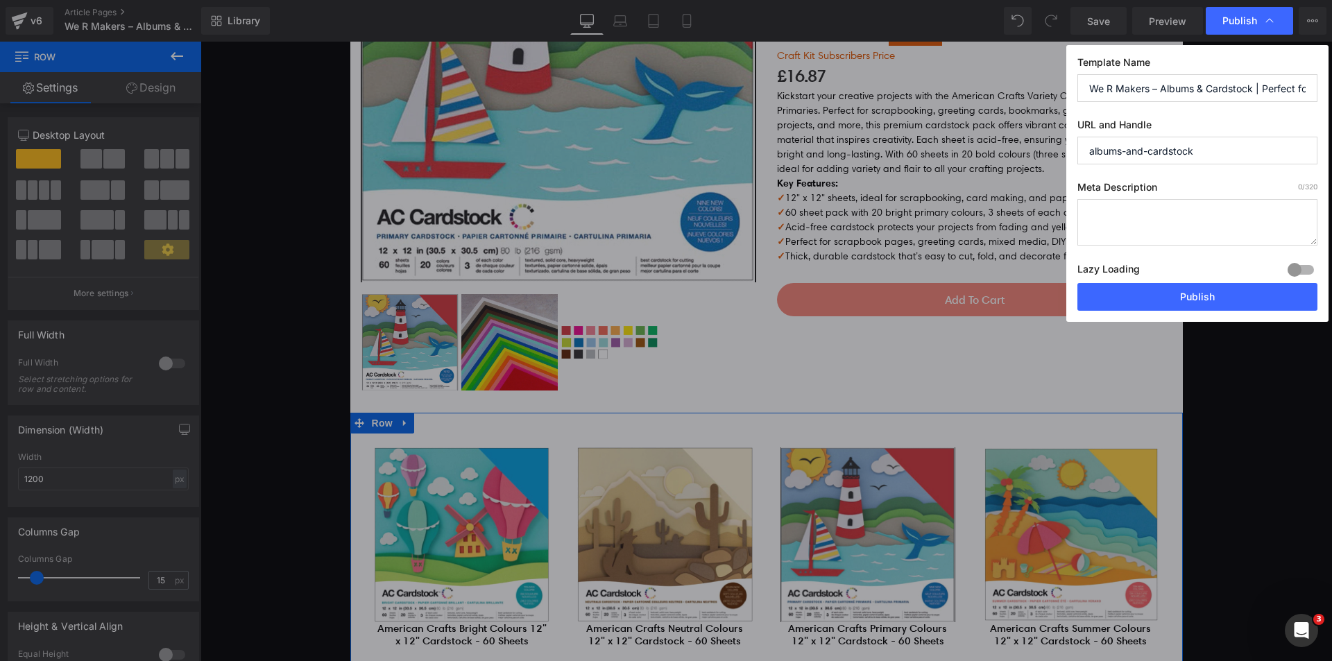
click at [1228, 282] on div "Lazy Loading Build Upgrade plan to unlock" at bounding box center [1198, 271] width 240 height 23
click at [1228, 284] on button "Publish" at bounding box center [1198, 297] width 240 height 28
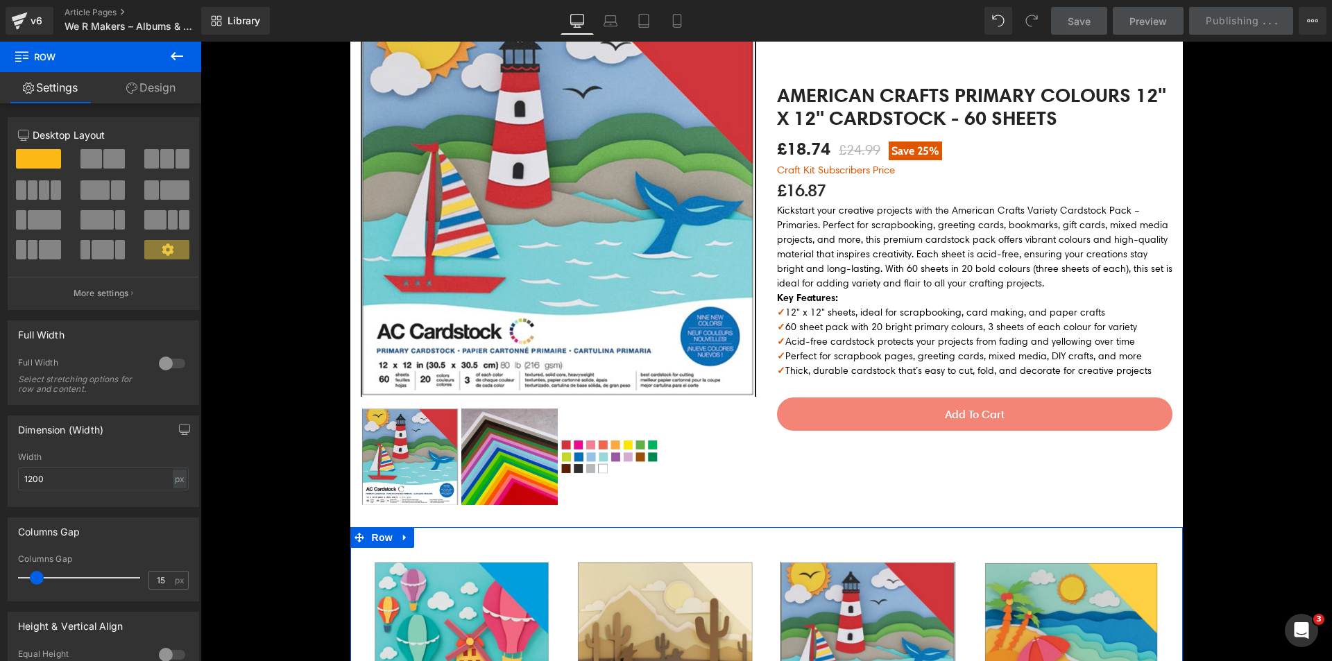
scroll to position [740, 0]
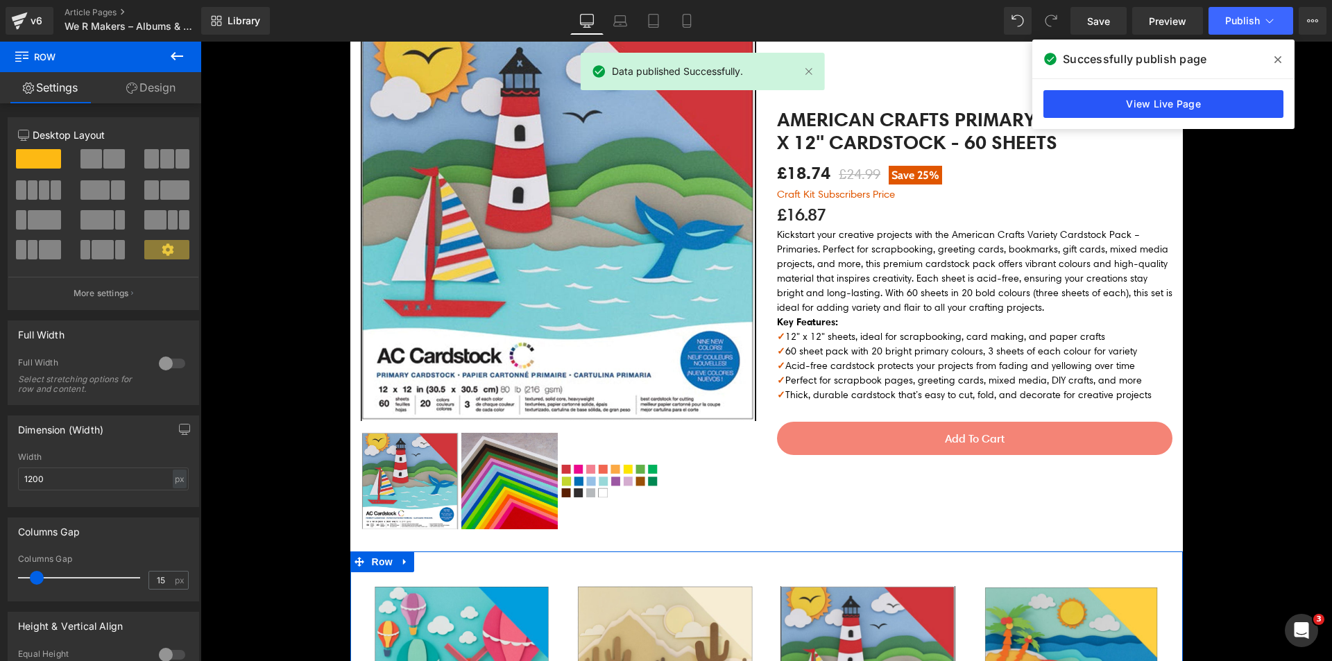
click at [1237, 106] on link "View Live Page" at bounding box center [1164, 104] width 240 height 28
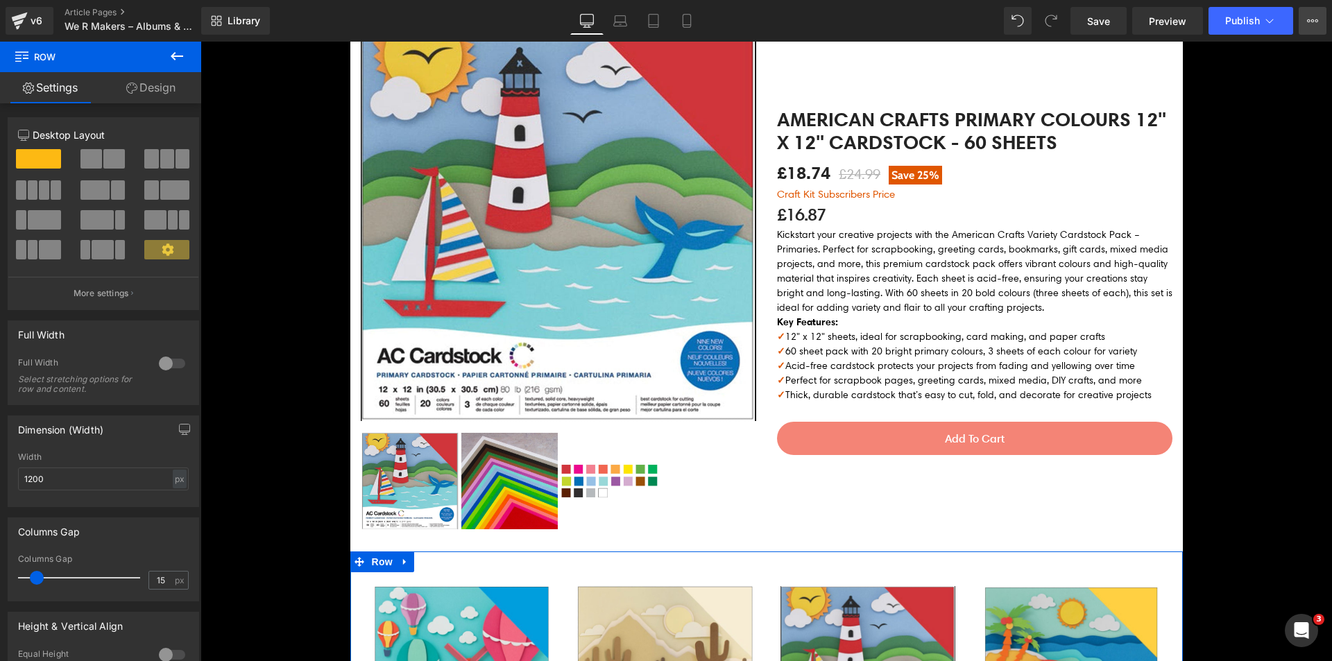
click at [1318, 19] on icon at bounding box center [1312, 20] width 11 height 11
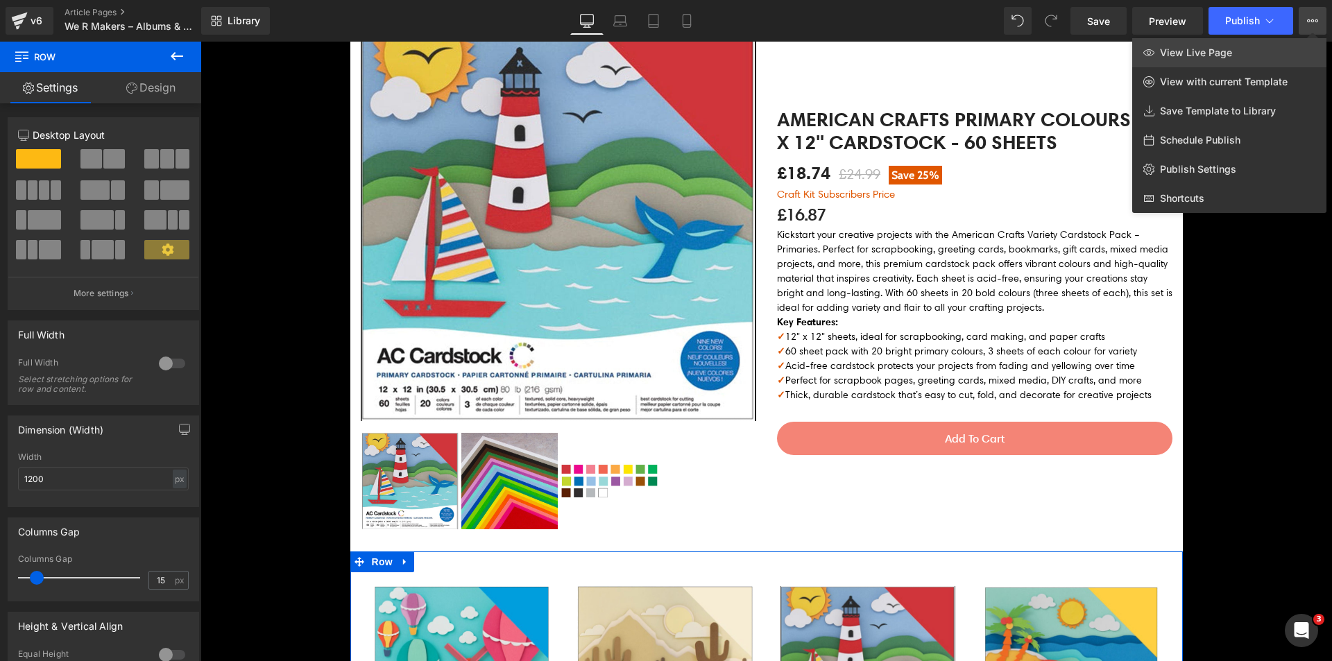
click at [1213, 50] on span "View Live Page" at bounding box center [1196, 52] width 72 height 12
